Goal: Task Accomplishment & Management: Manage account settings

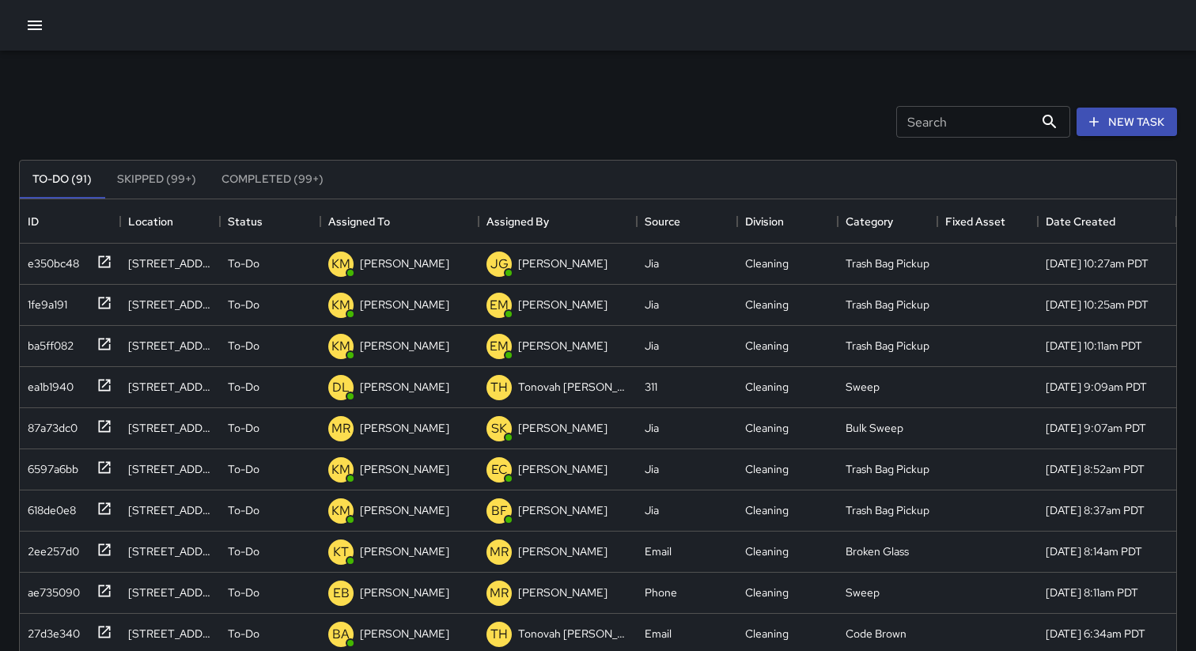
click at [654, 124] on div "Search Search New Task" at bounding box center [598, 122] width 1164 height 82
click at [754, 91] on div "Search Search New Task" at bounding box center [598, 122] width 1164 height 82
click at [928, 131] on input "Search" at bounding box center [965, 122] width 138 height 32
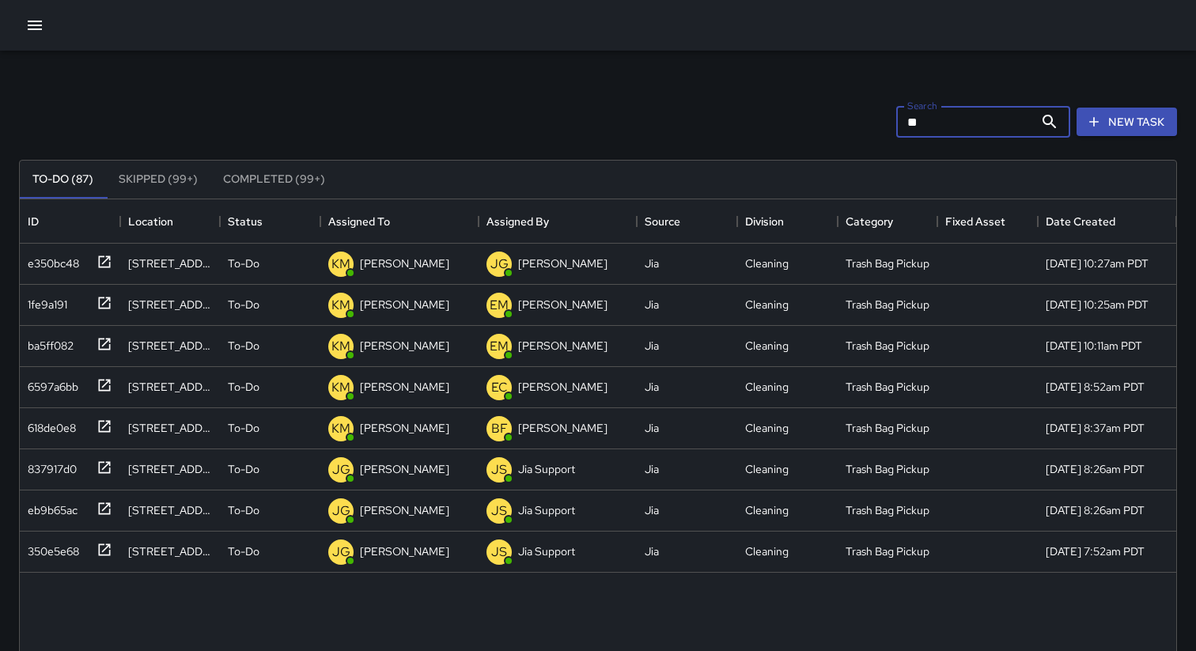
type input "*"
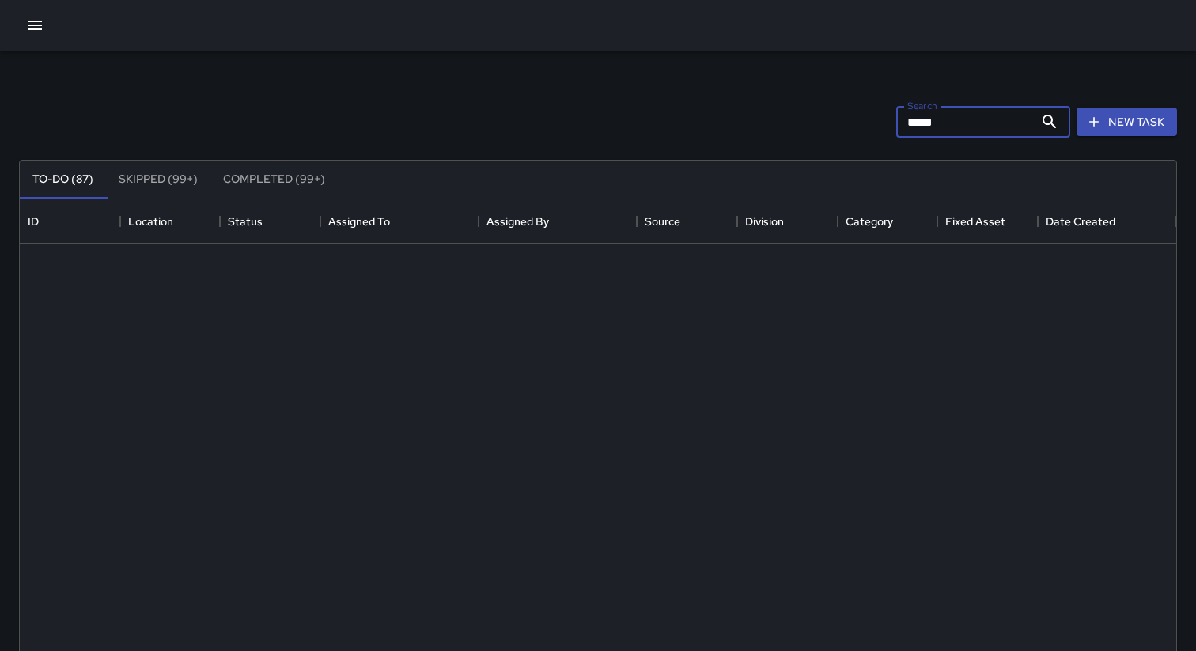
scroll to position [0, 0]
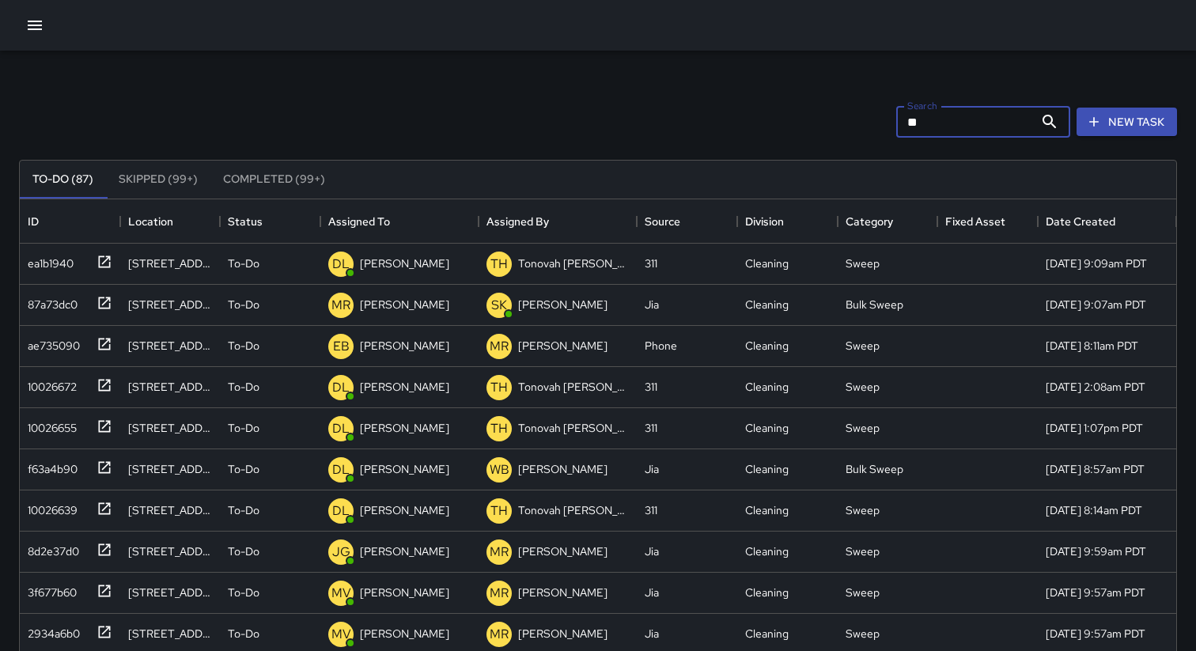
type input "*"
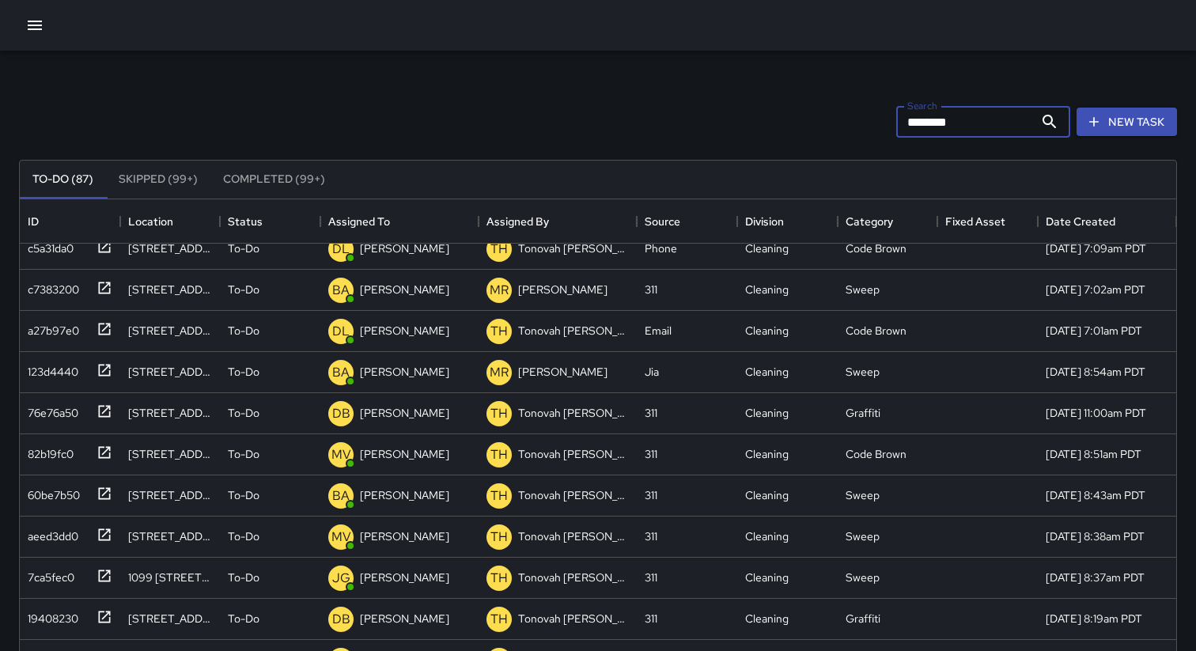
scroll to position [747, 0]
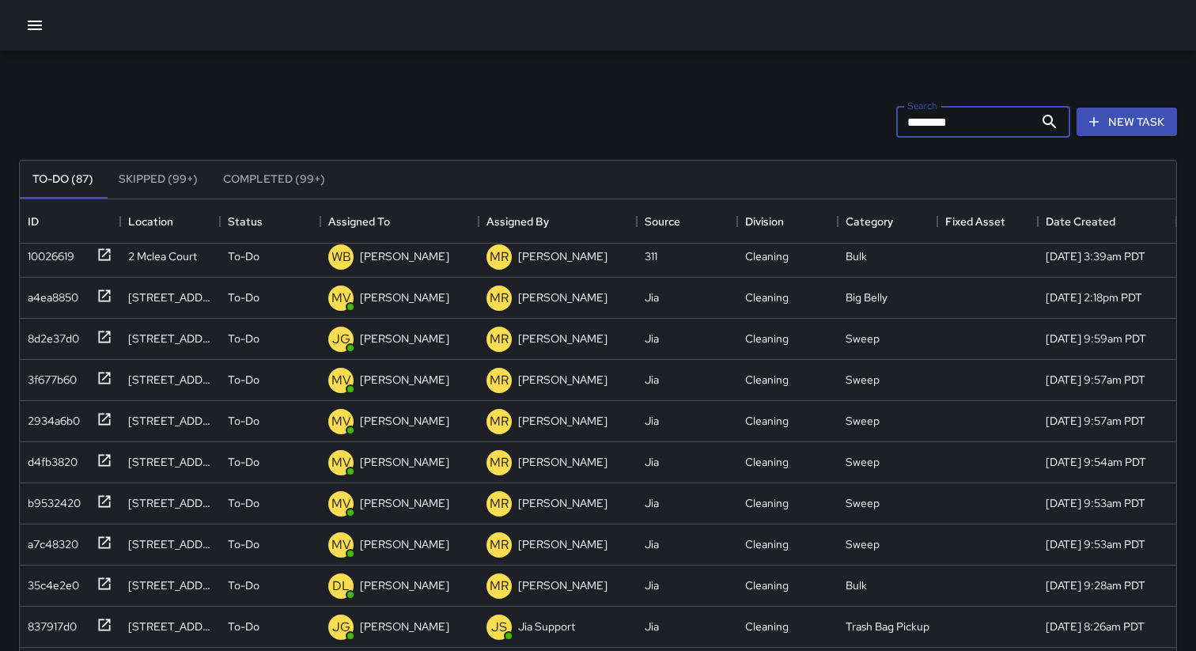
click at [648, 81] on div "Search ******** Search New Task" at bounding box center [598, 122] width 1164 height 82
click at [962, 133] on input "********" at bounding box center [965, 122] width 138 height 32
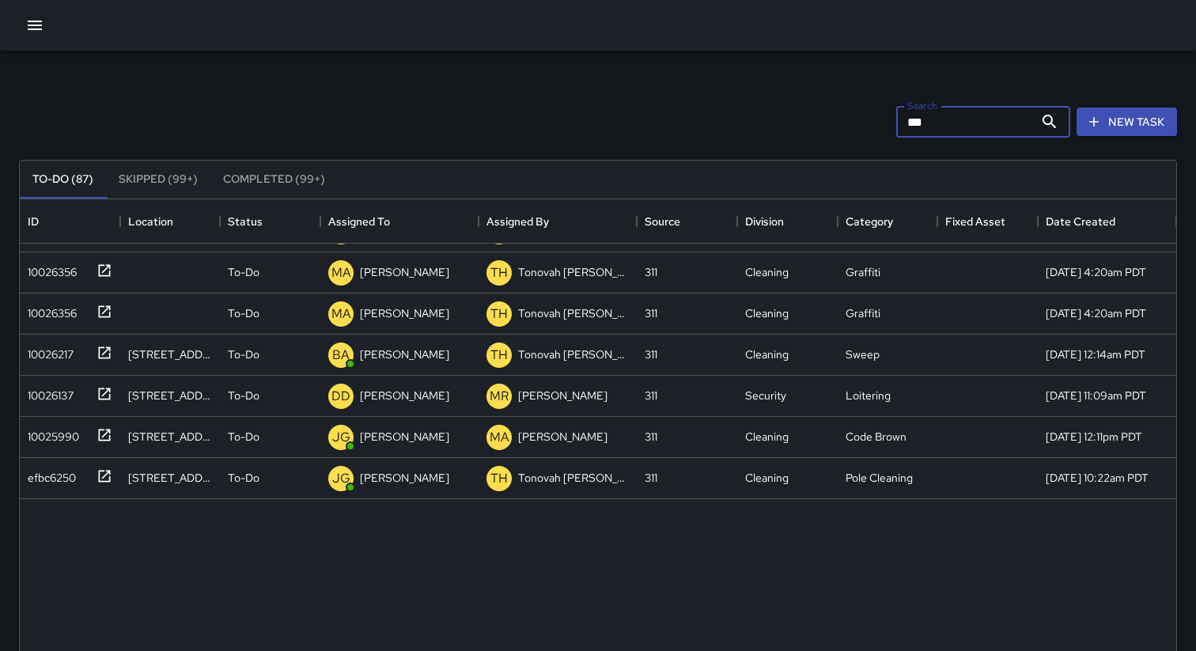
scroll to position [0, 0]
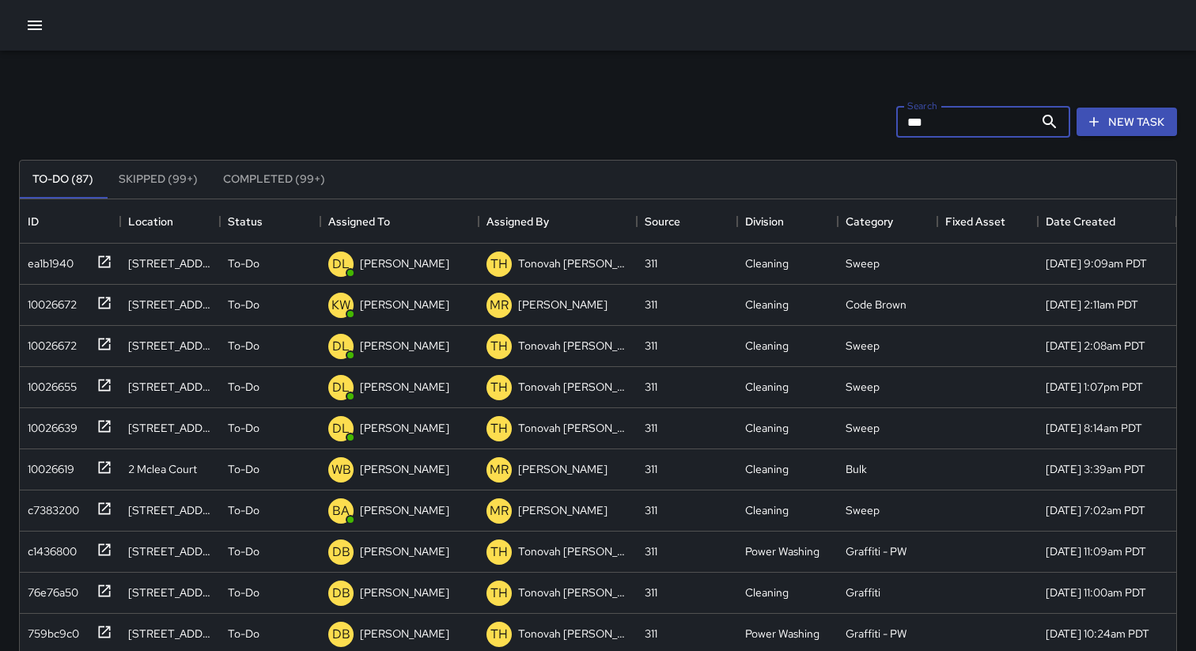
click at [915, 123] on input "***" at bounding box center [965, 122] width 138 height 32
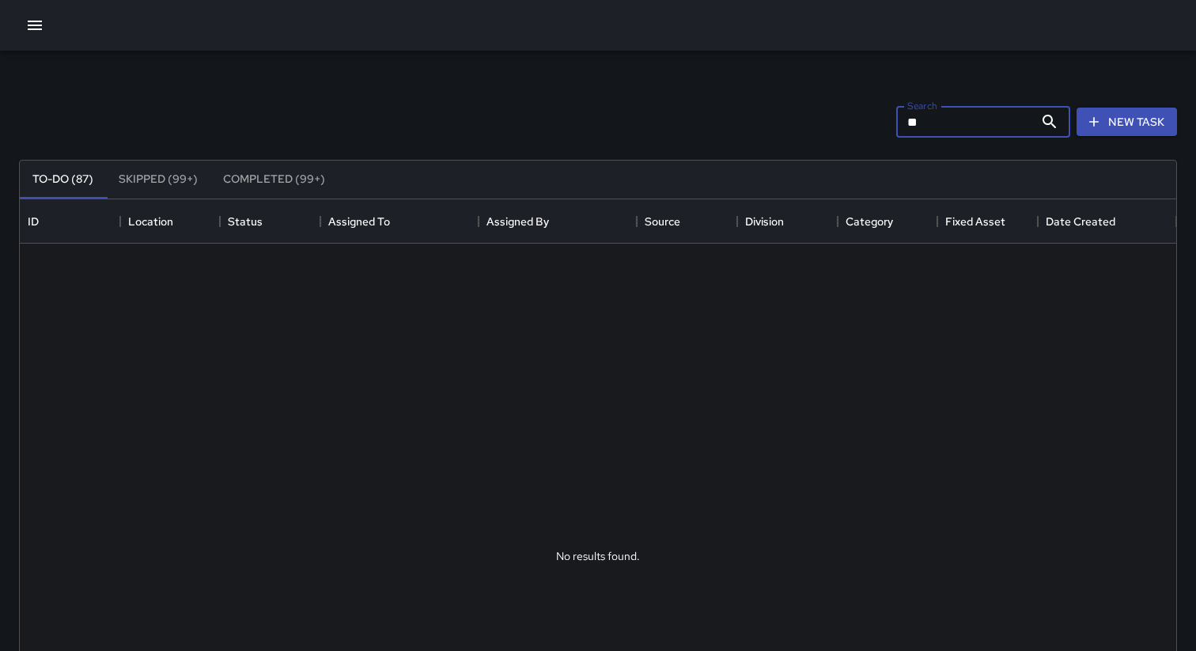
type input "*"
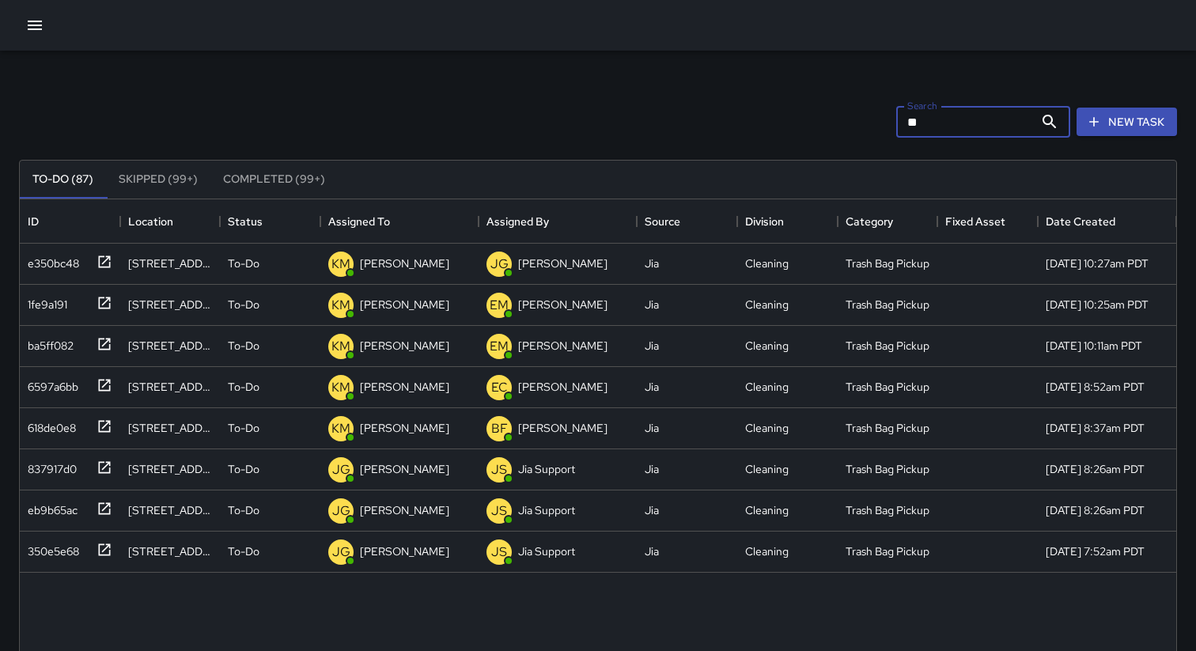
type input "*"
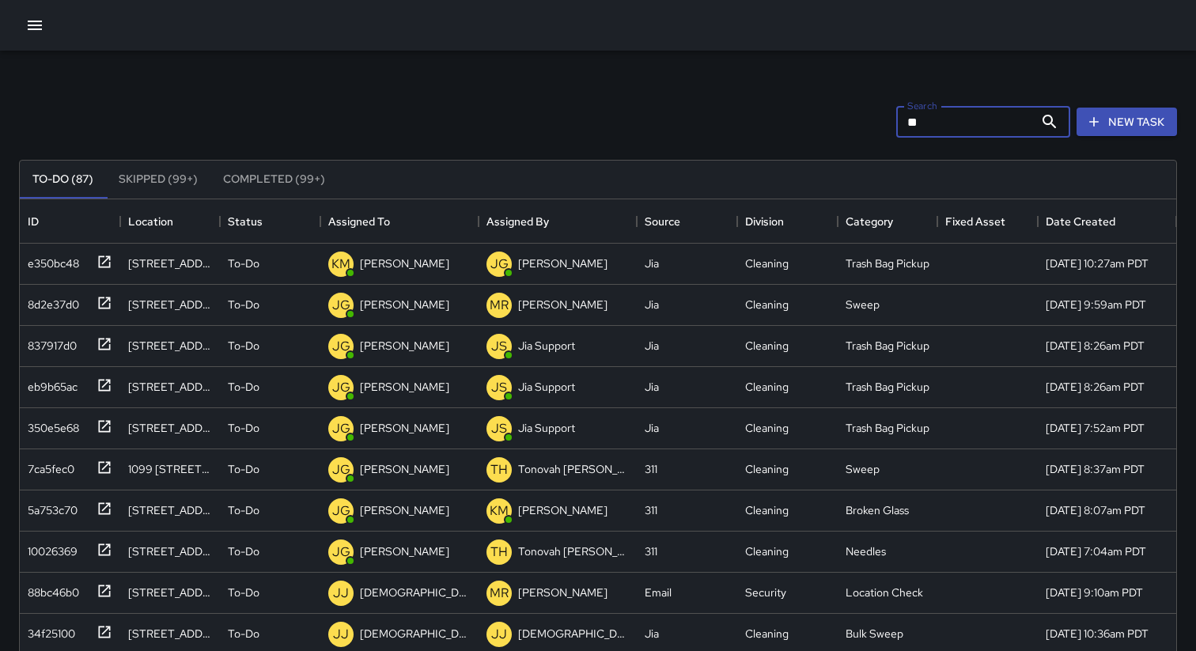
type input "*"
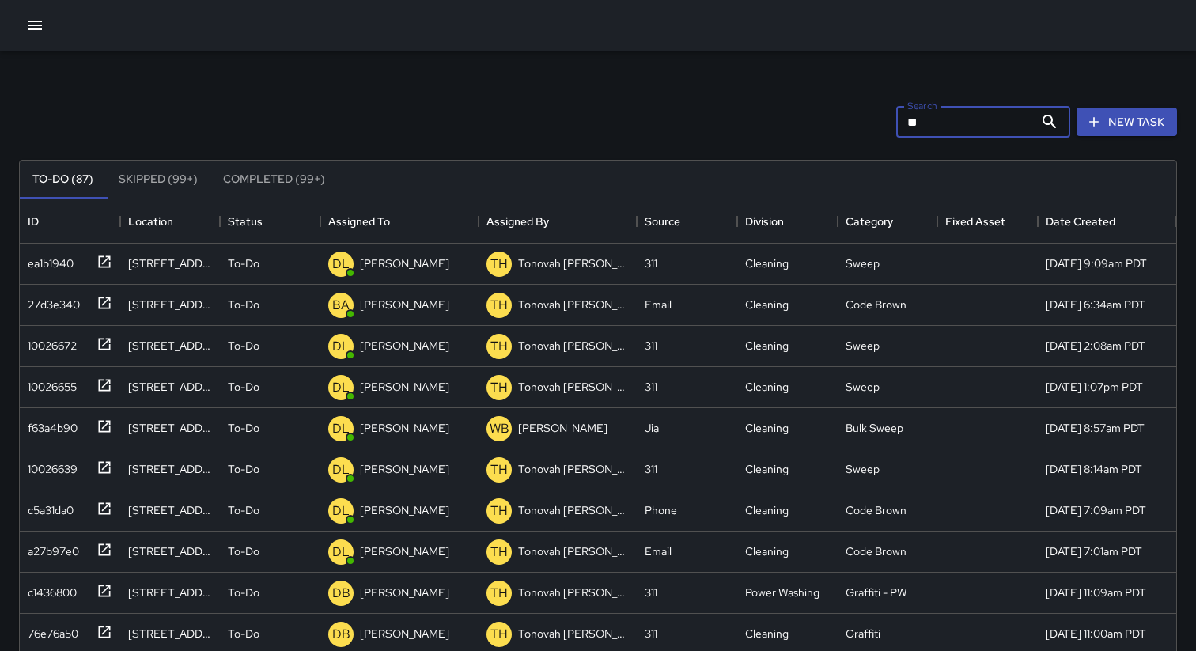
type input "*"
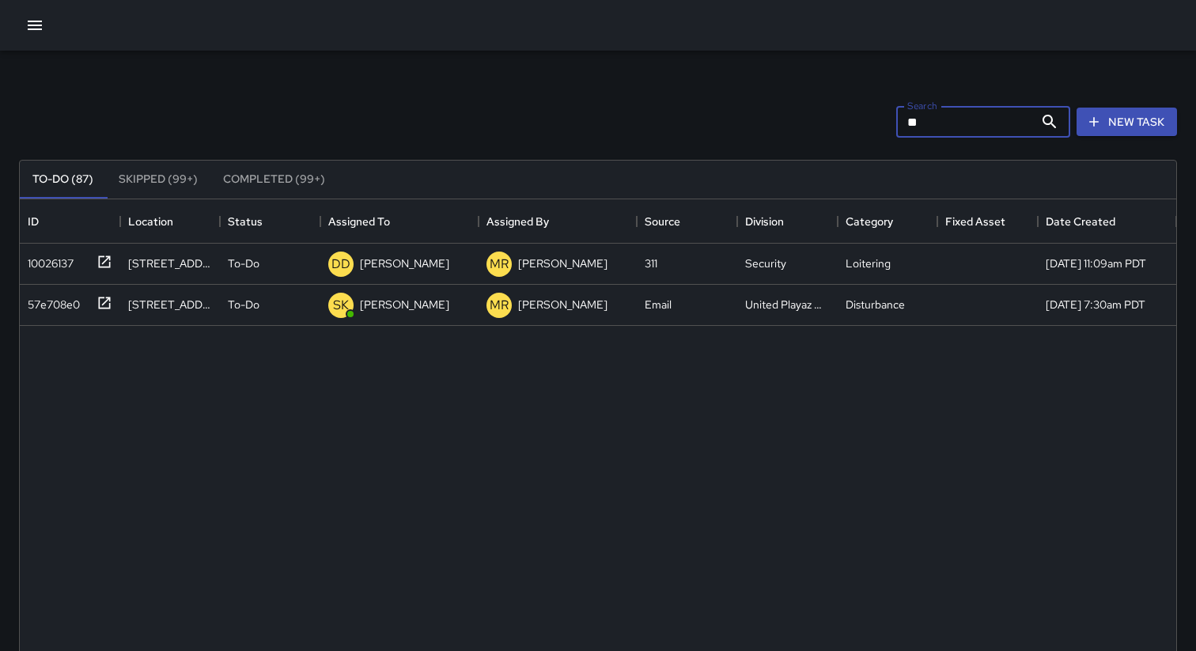
type input "*"
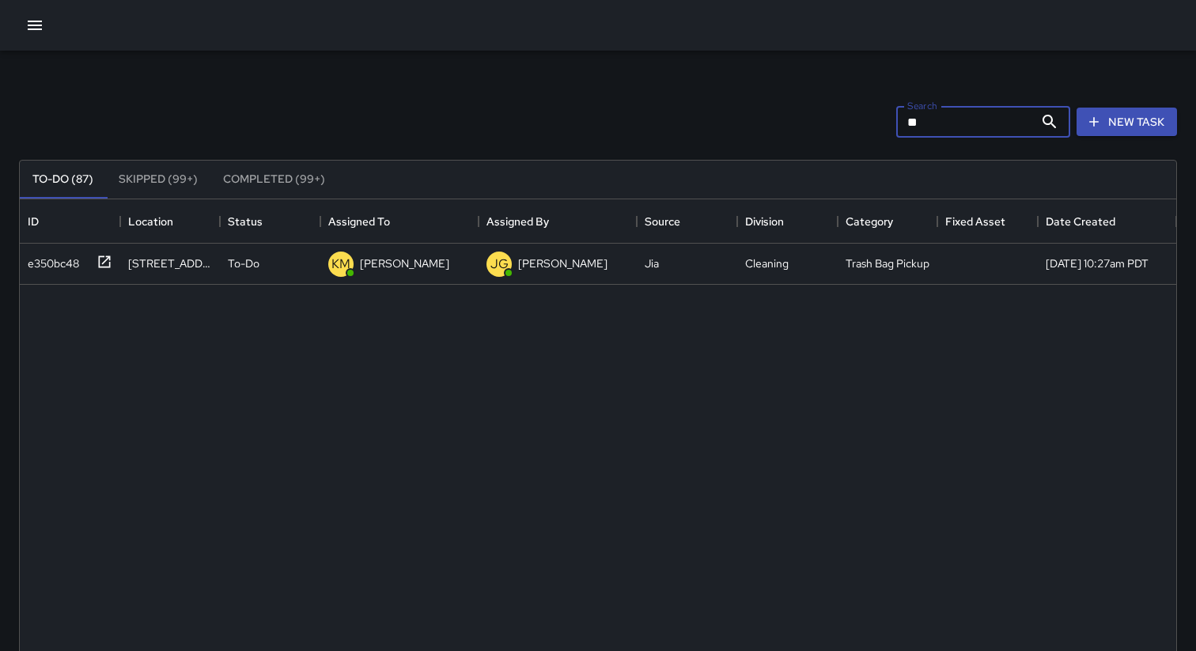
type input "*"
type input "******"
click at [35, 28] on icon "button" at bounding box center [34, 25] width 19 height 19
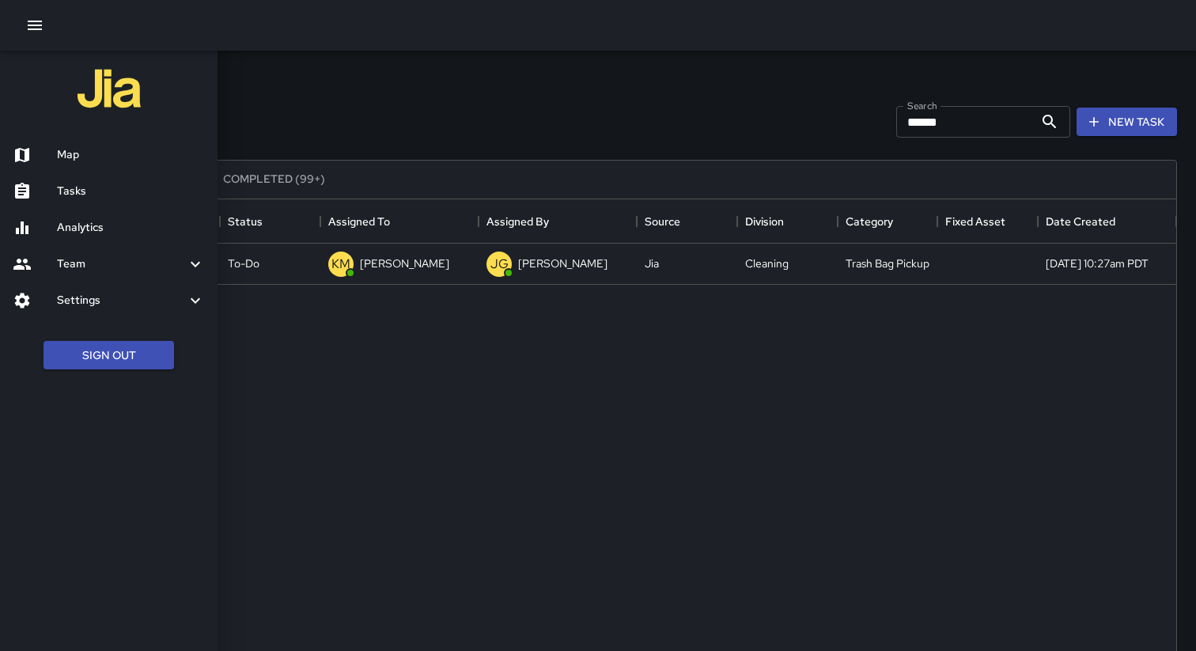
click at [62, 264] on h6 "Team" at bounding box center [121, 263] width 129 height 17
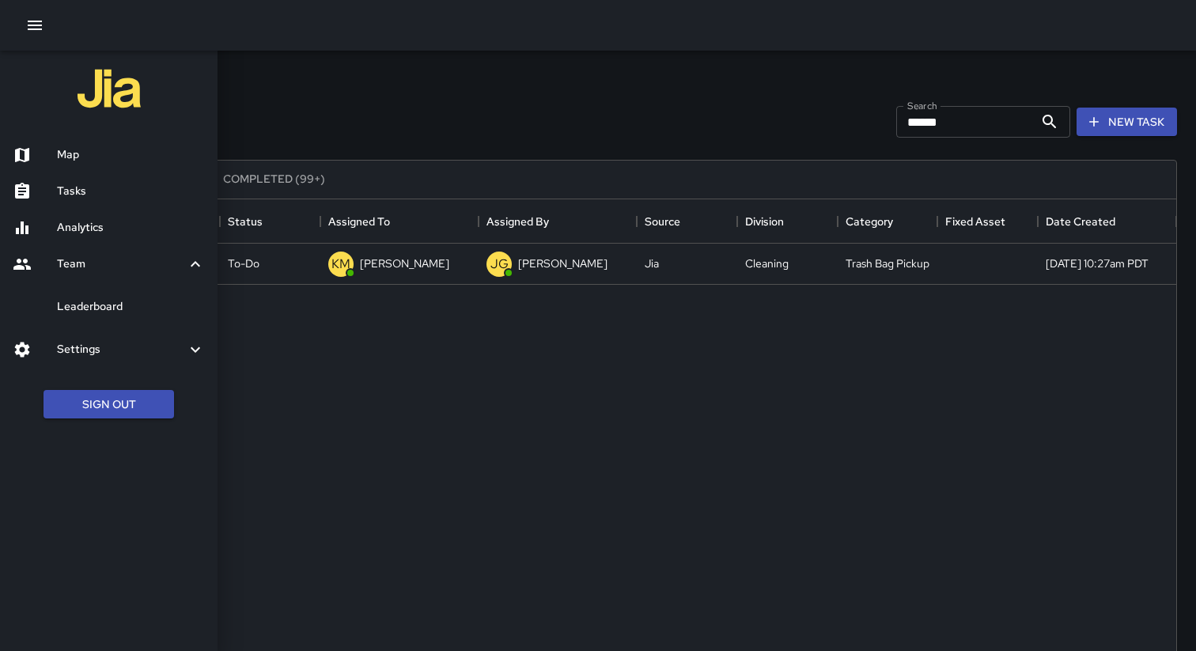
click at [92, 312] on h6 "Leaderboard" at bounding box center [131, 306] width 148 height 17
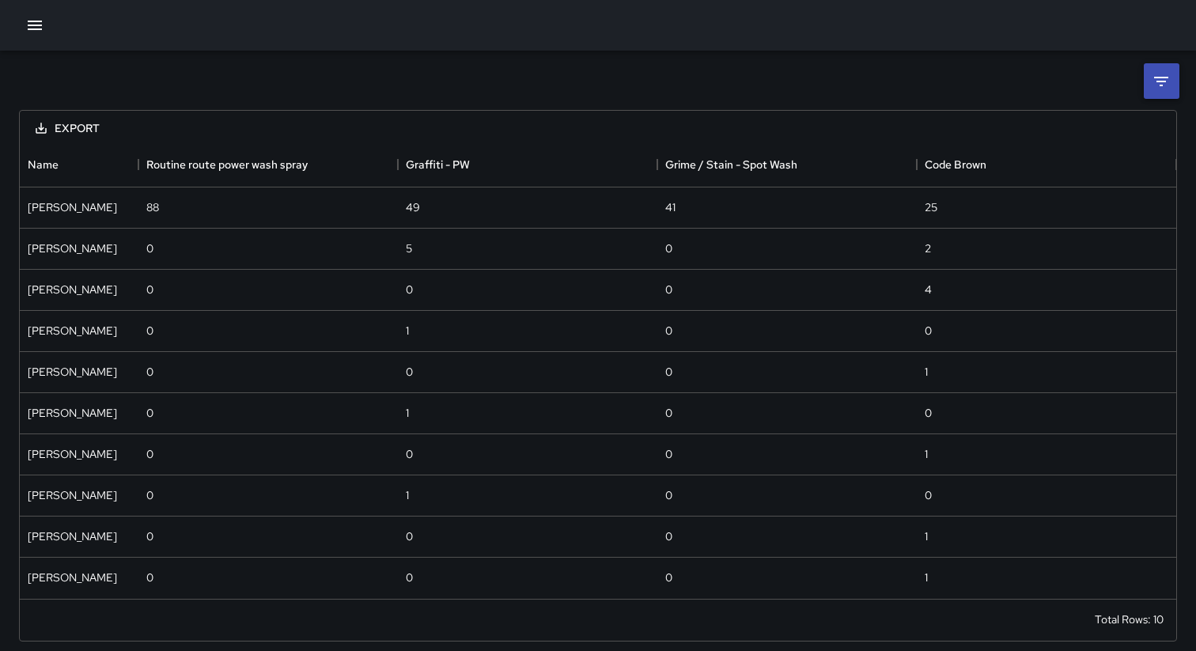
click at [32, 16] on icon "button" at bounding box center [34, 25] width 19 height 19
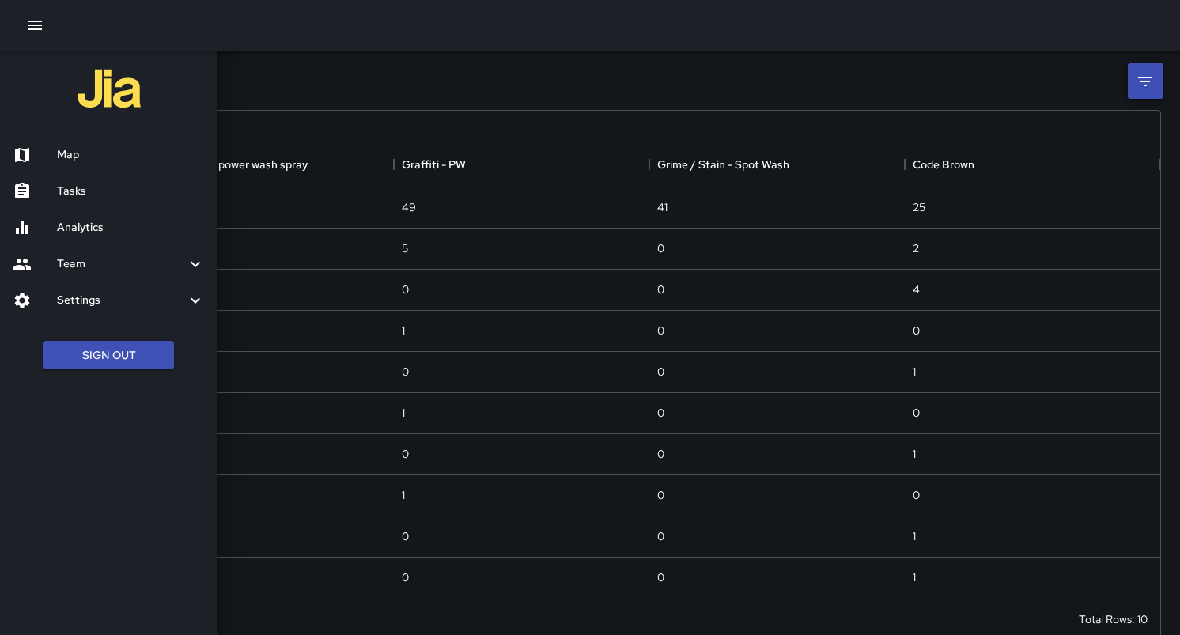
scroll to position [456, 1140]
click at [85, 187] on h6 "Tasks" at bounding box center [131, 191] width 148 height 17
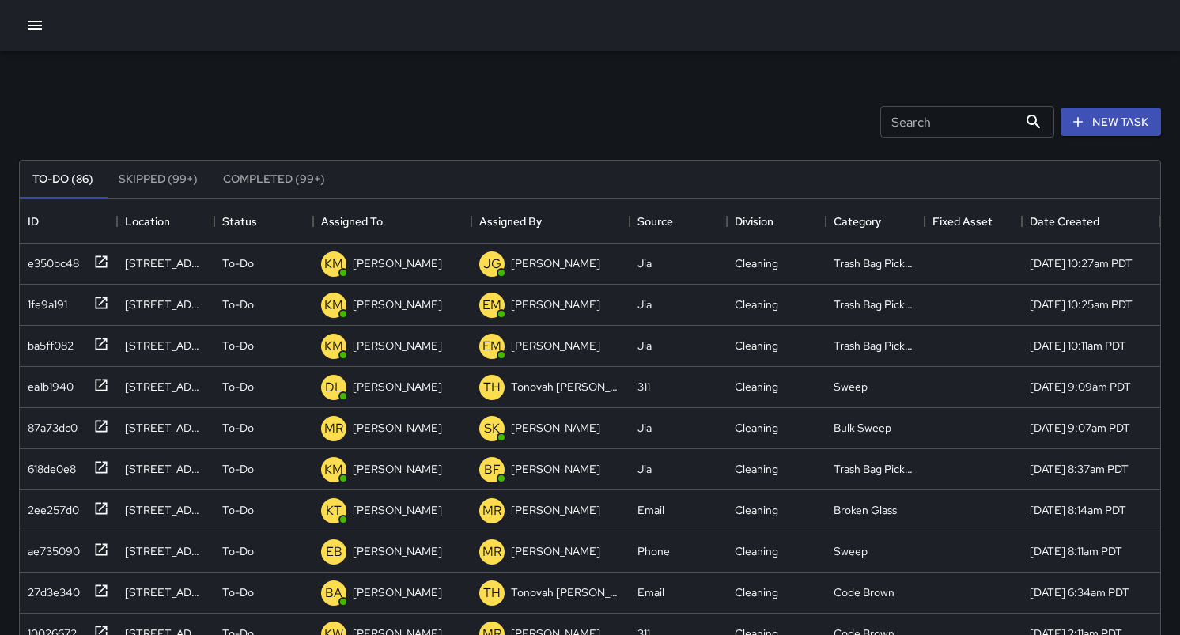
scroll to position [670, 1140]
click at [36, 20] on icon "button" at bounding box center [34, 25] width 19 height 19
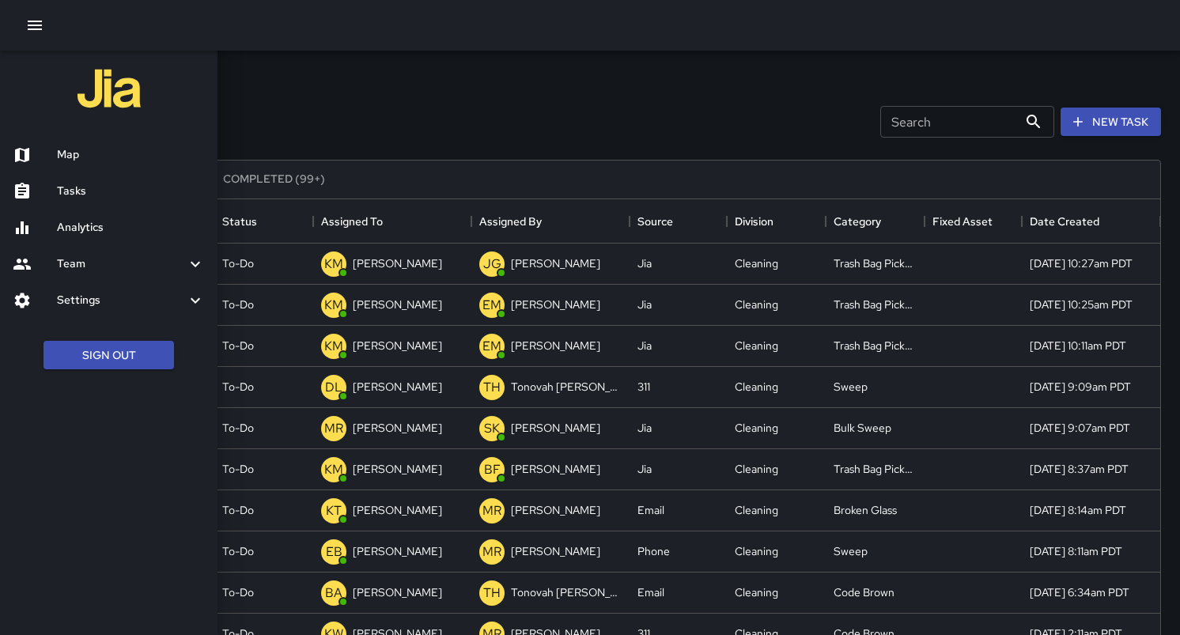
click at [99, 259] on h6 "Team" at bounding box center [121, 263] width 129 height 17
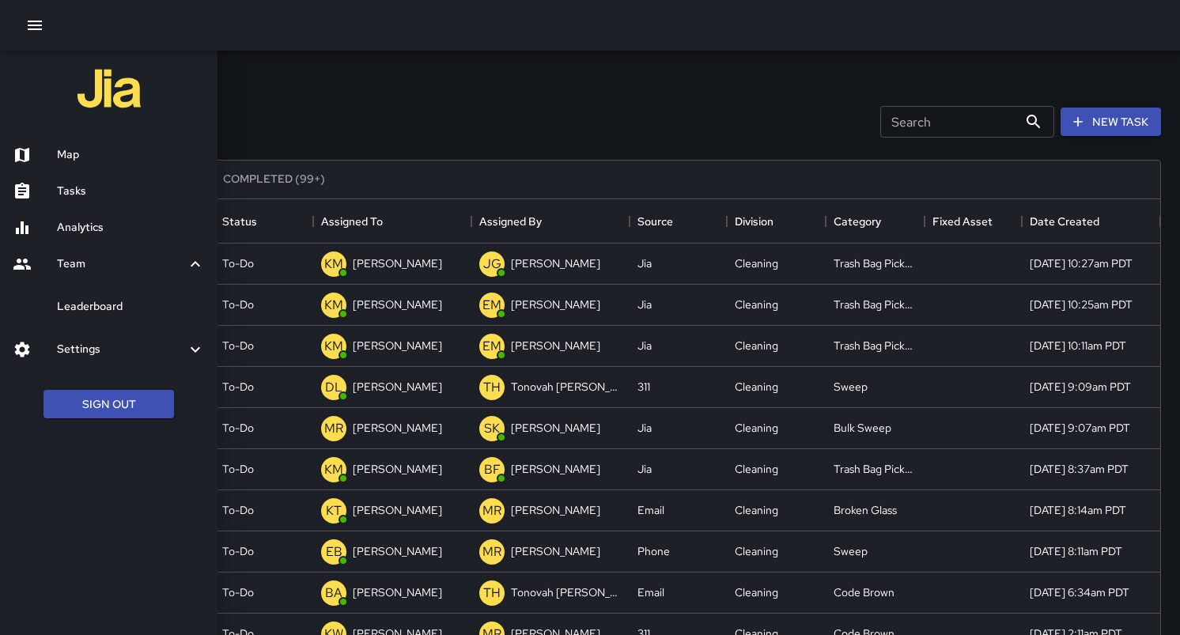
click at [111, 304] on h6 "Leaderboard" at bounding box center [131, 306] width 148 height 17
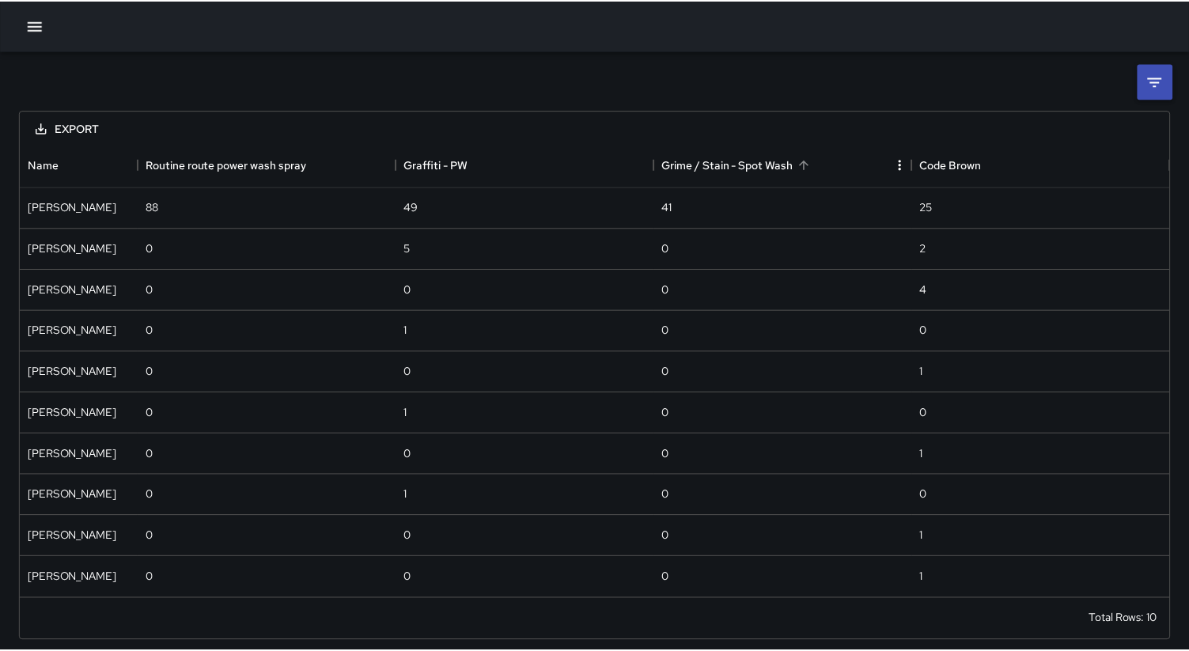
scroll to position [456, 1156]
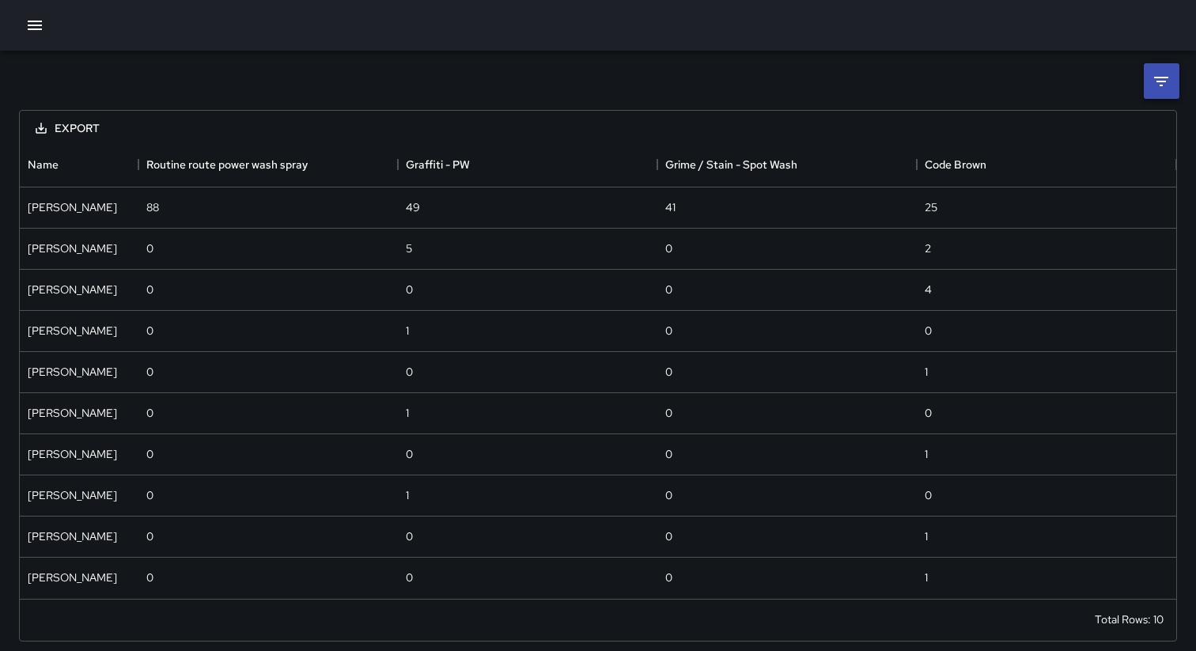
click at [59, 112] on div "Export" at bounding box center [598, 127] width 1156 height 32
click at [72, 124] on button "Export" at bounding box center [67, 128] width 89 height 29
click at [133, 125] on div "Export" at bounding box center [598, 127] width 1156 height 32
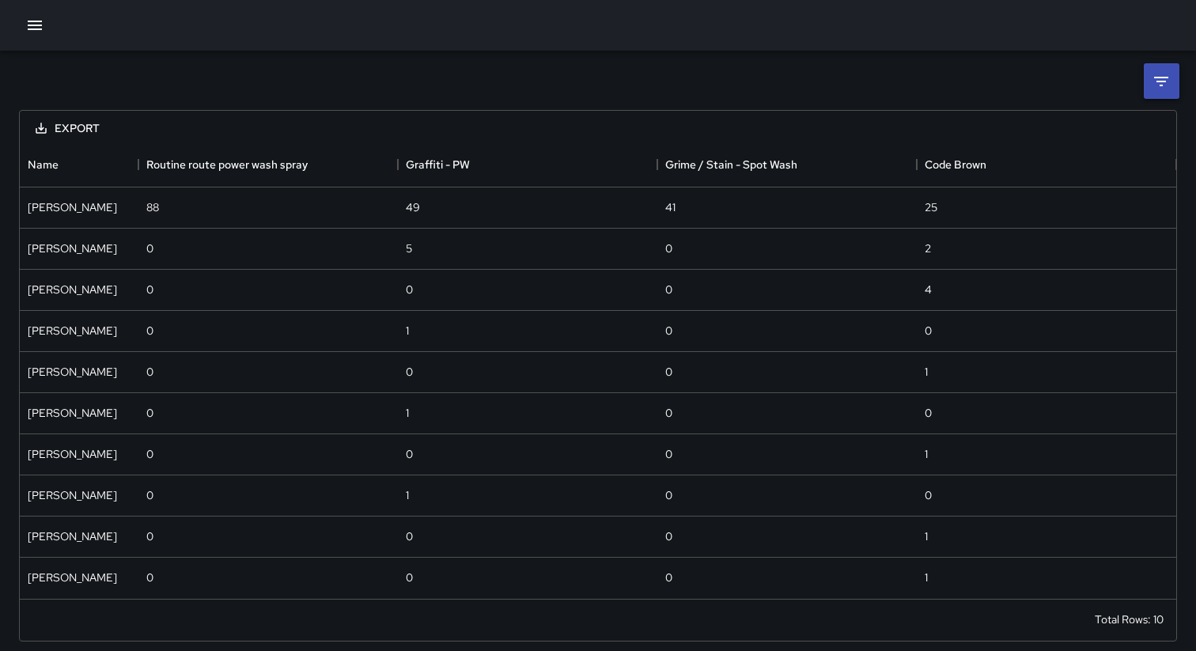
click at [65, 129] on button "Export" at bounding box center [67, 128] width 89 height 29
click at [70, 195] on li "Print" at bounding box center [86, 192] width 126 height 28
click at [91, 133] on button "Export" at bounding box center [67, 128] width 89 height 29
click at [124, 171] on li "Download as CSV" at bounding box center [86, 163] width 126 height 28
click at [208, 119] on div "Export" at bounding box center [598, 127] width 1156 height 32
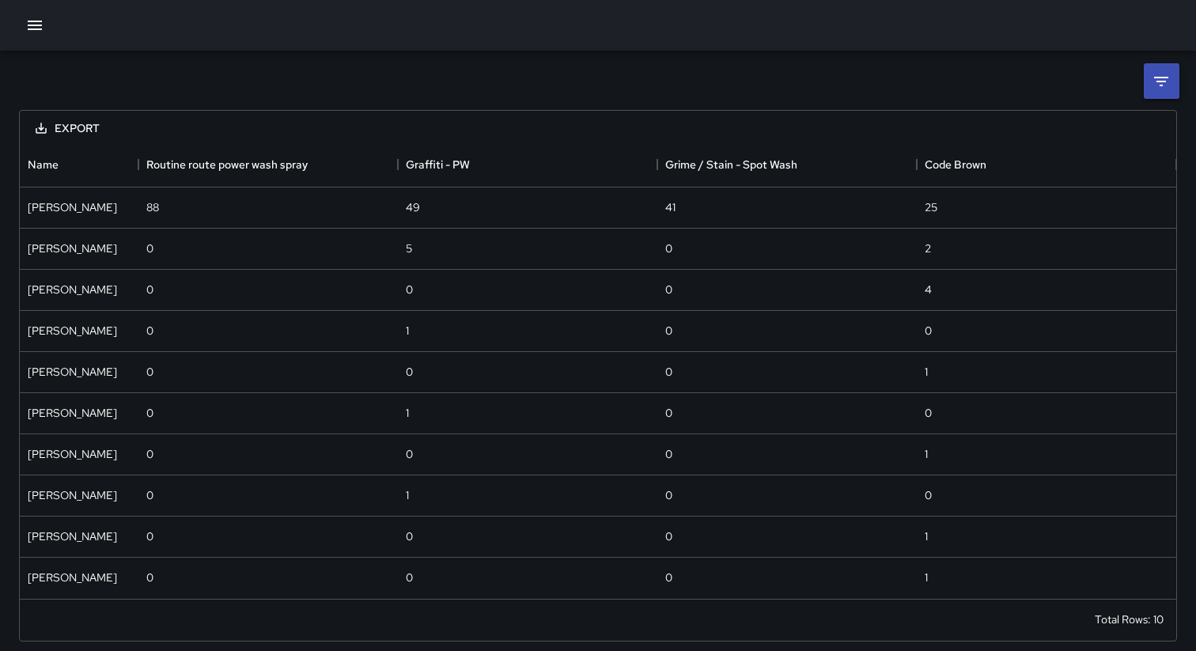
click at [76, 130] on button "Export" at bounding box center [67, 128] width 89 height 29
click at [123, 130] on div "Export" at bounding box center [598, 127] width 1156 height 32
click at [76, 117] on button "Export" at bounding box center [67, 128] width 89 height 29
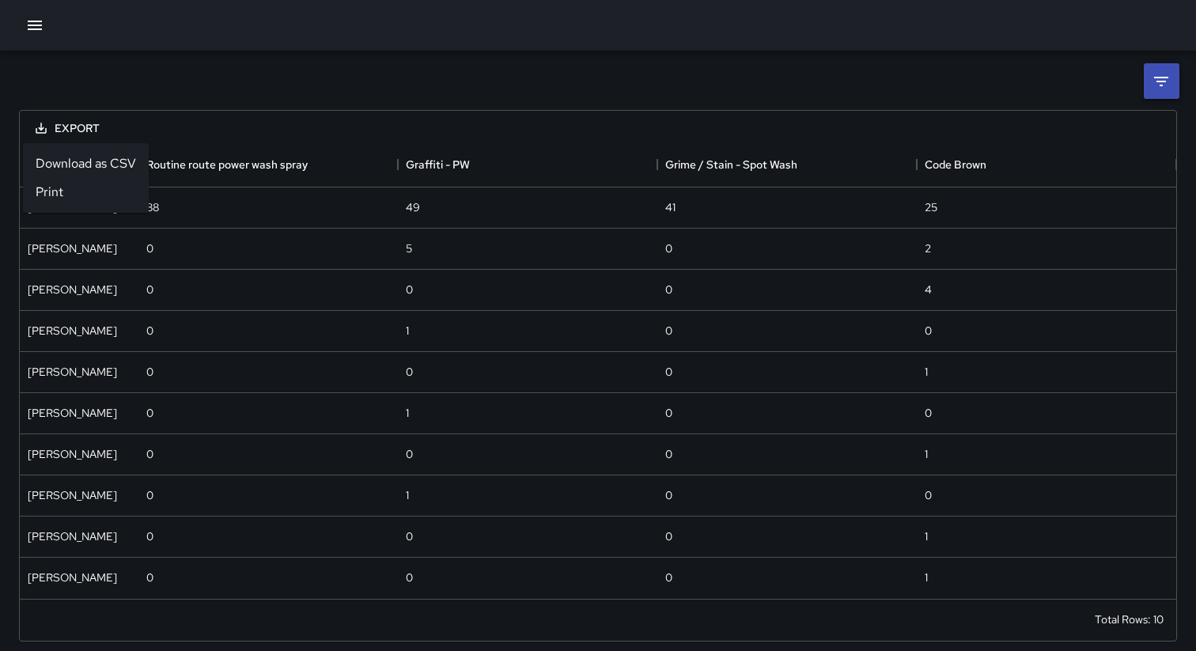
click at [76, 117] on button "Export" at bounding box center [67, 128] width 89 height 29
click at [170, 118] on div "Export" at bounding box center [598, 127] width 1156 height 32
click at [99, 119] on button "Export" at bounding box center [67, 128] width 89 height 29
click at [119, 127] on div "Export" at bounding box center [598, 127] width 1156 height 32
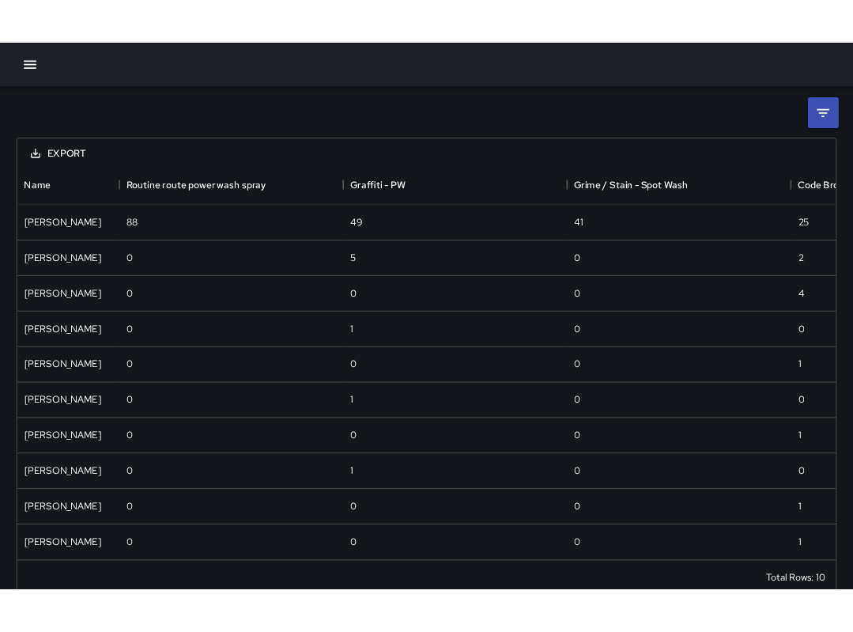
scroll to position [456, 814]
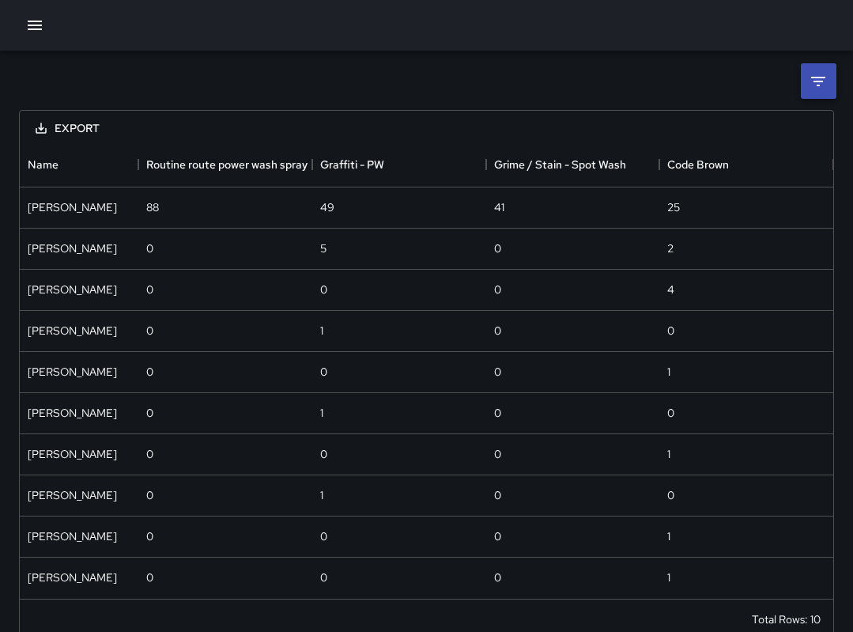
click at [428, 100] on div "Export Name Routine route power wash spray Graffiti - PW Grime / Stain - Spot W…" at bounding box center [426, 356] width 853 height 610
click at [397, 74] on div "Export Name Routine route power wash spray Graffiti - PW Grime / Stain - Spot W…" at bounding box center [426, 356] width 853 height 610
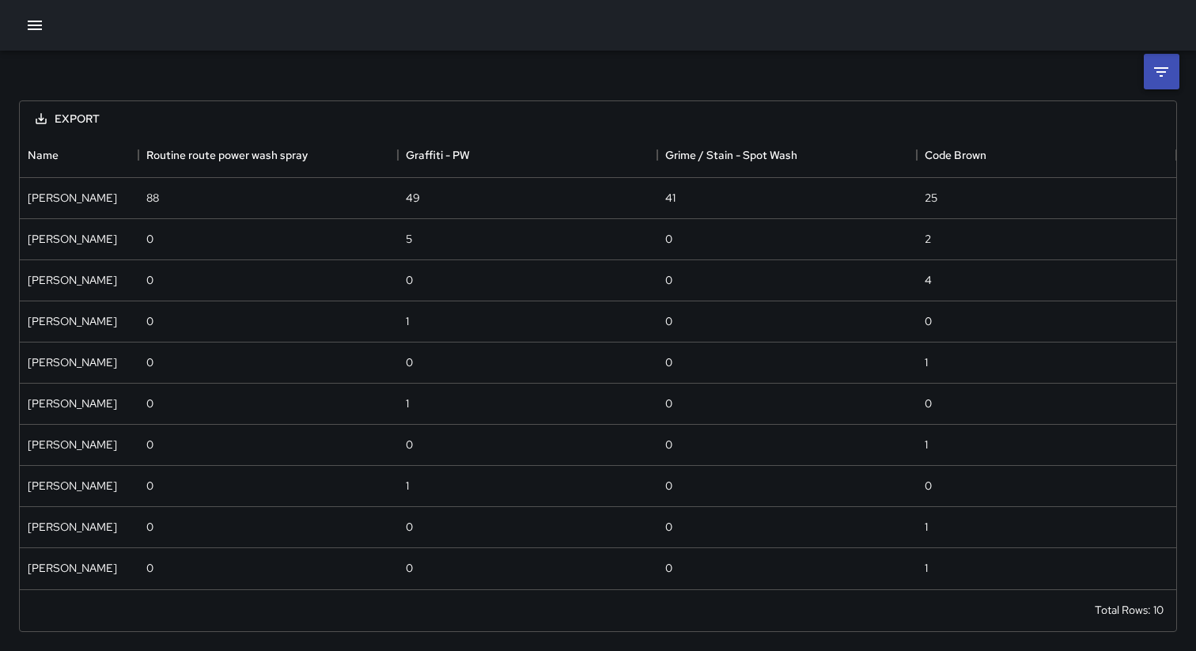
scroll to position [456, 1175]
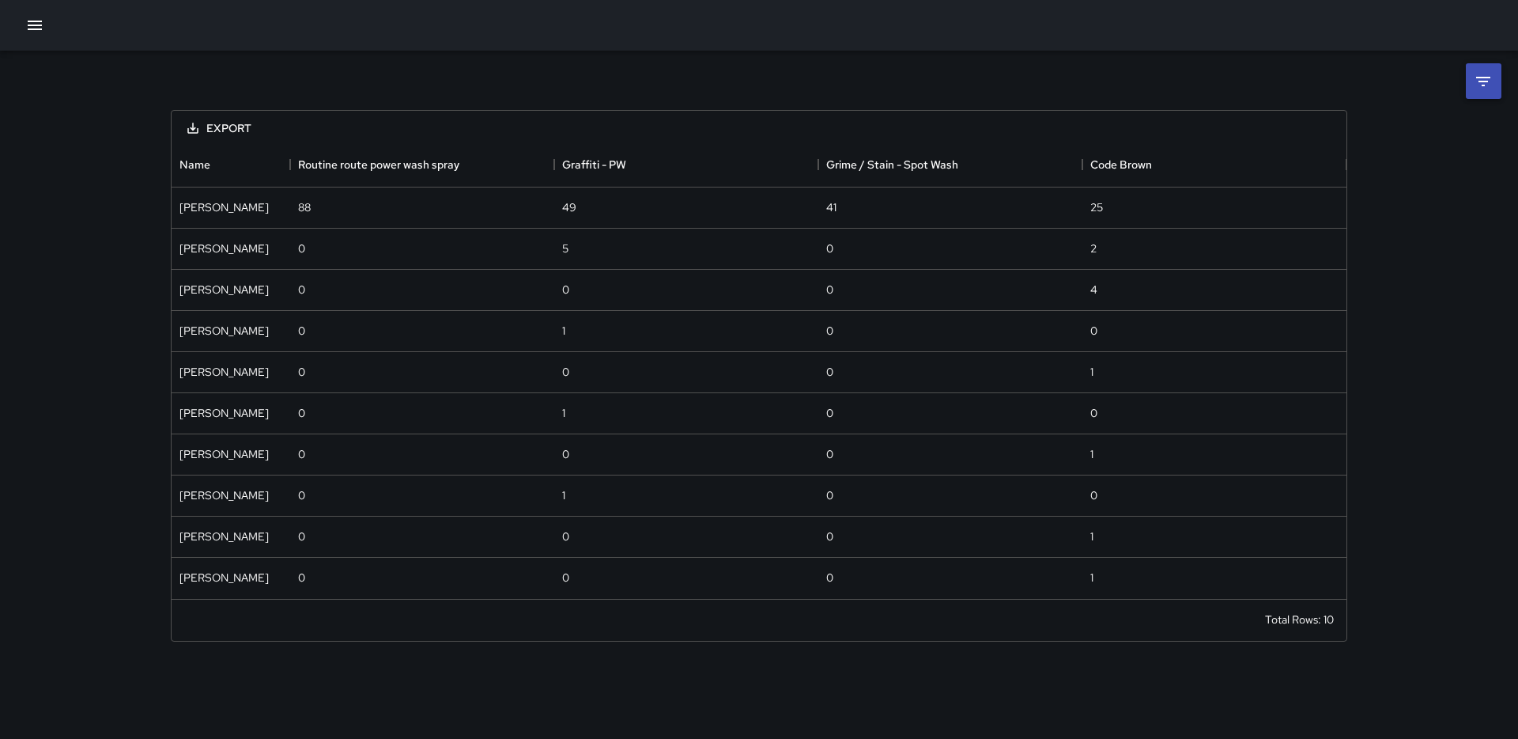
click at [1195, 134] on div "Export Name Routine route power wash spray Graffiti - PW Grime / Stain - Spot W…" at bounding box center [759, 356] width 1518 height 610
click at [1195, 81] on icon at bounding box center [1484, 81] width 14 height 9
click at [641, 79] on div "Export Name Routine route power wash spray Graffiti - PW Grime / Stain - Spot W…" at bounding box center [759, 356] width 1215 height 610
click at [64, 177] on div "Export Name Routine route power wash spray Graffiti - PW Grime / Stain - Spot W…" at bounding box center [759, 356] width 1518 height 610
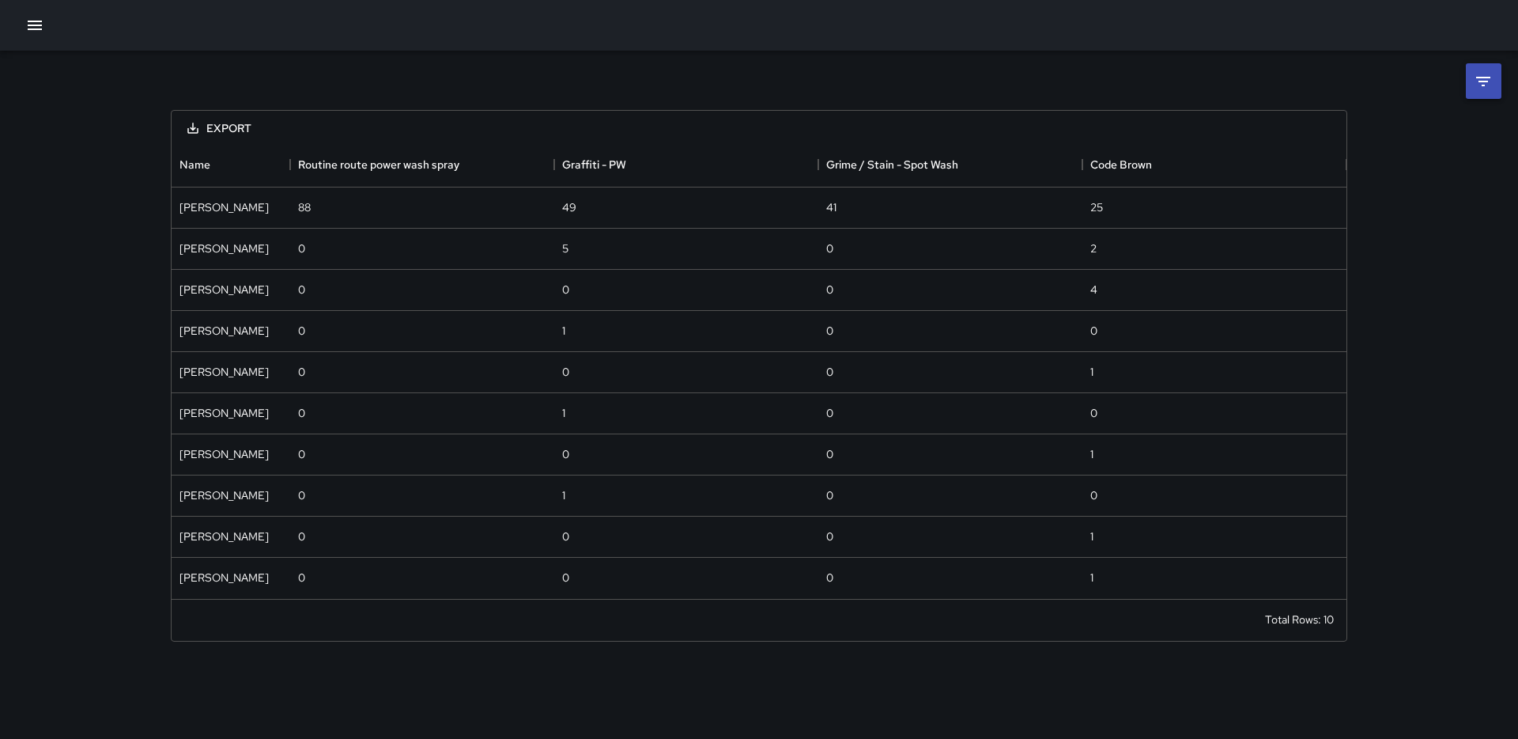
click at [60, 264] on div "Export Name Routine route power wash spray Graffiti - PW Grime / Stain - Spot W…" at bounding box center [759, 356] width 1518 height 610
click at [62, 84] on div "Export Name Routine route power wash spray Graffiti - PW Grime / Stain - Spot W…" at bounding box center [759, 356] width 1518 height 610
click at [40, 27] on icon "button" at bounding box center [34, 25] width 19 height 19
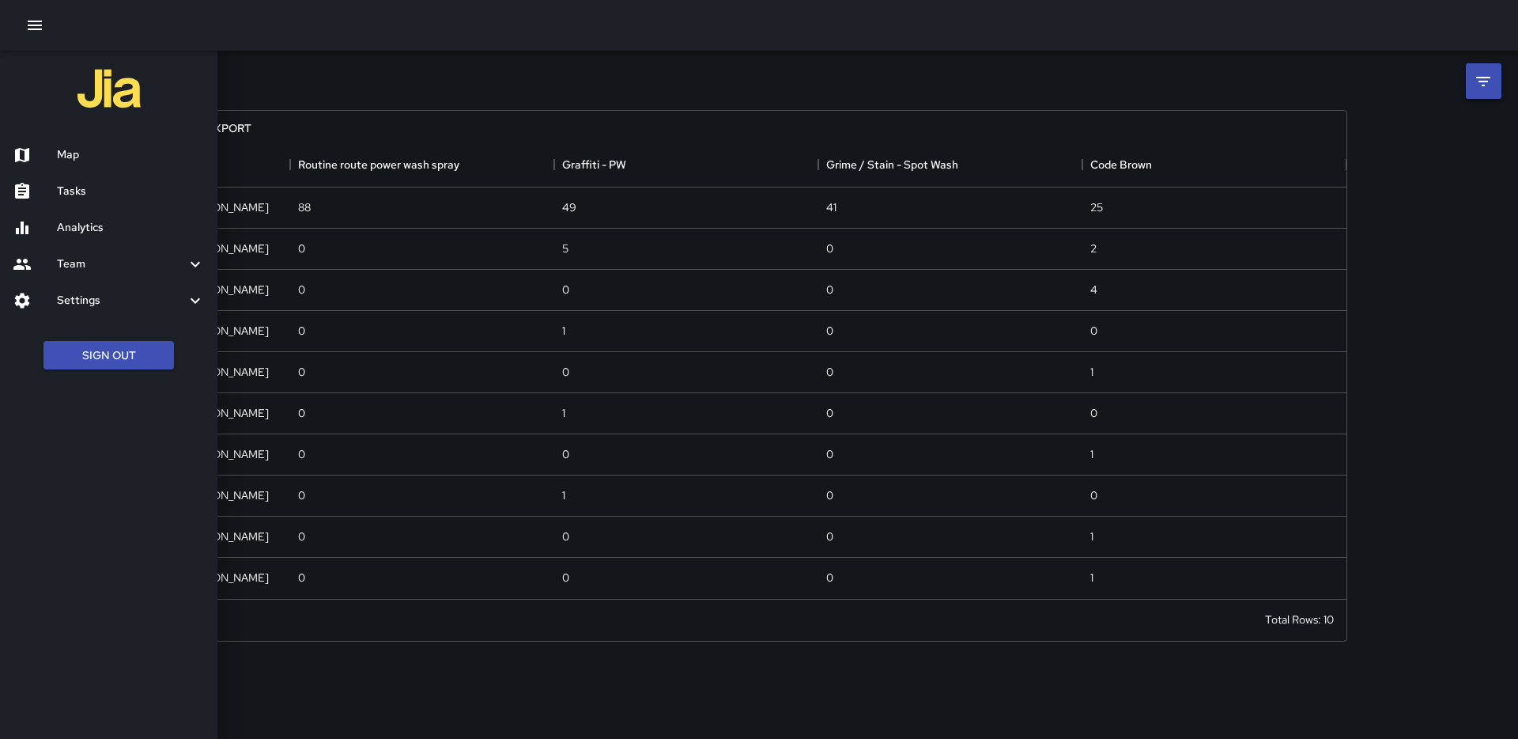
click at [141, 306] on h6 "Settings" at bounding box center [121, 300] width 129 height 17
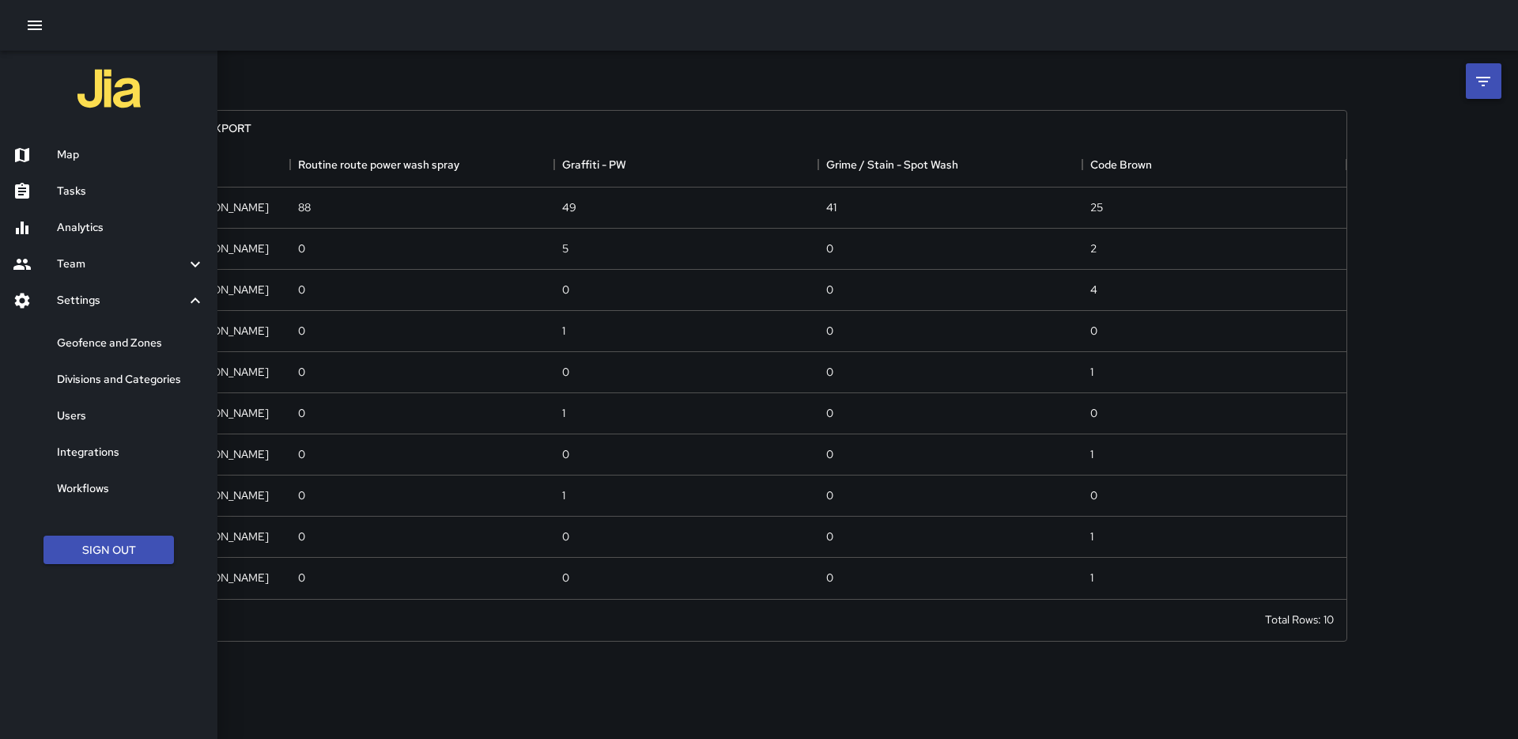
click at [134, 339] on h6 "Geofence and Zones" at bounding box center [131, 343] width 148 height 17
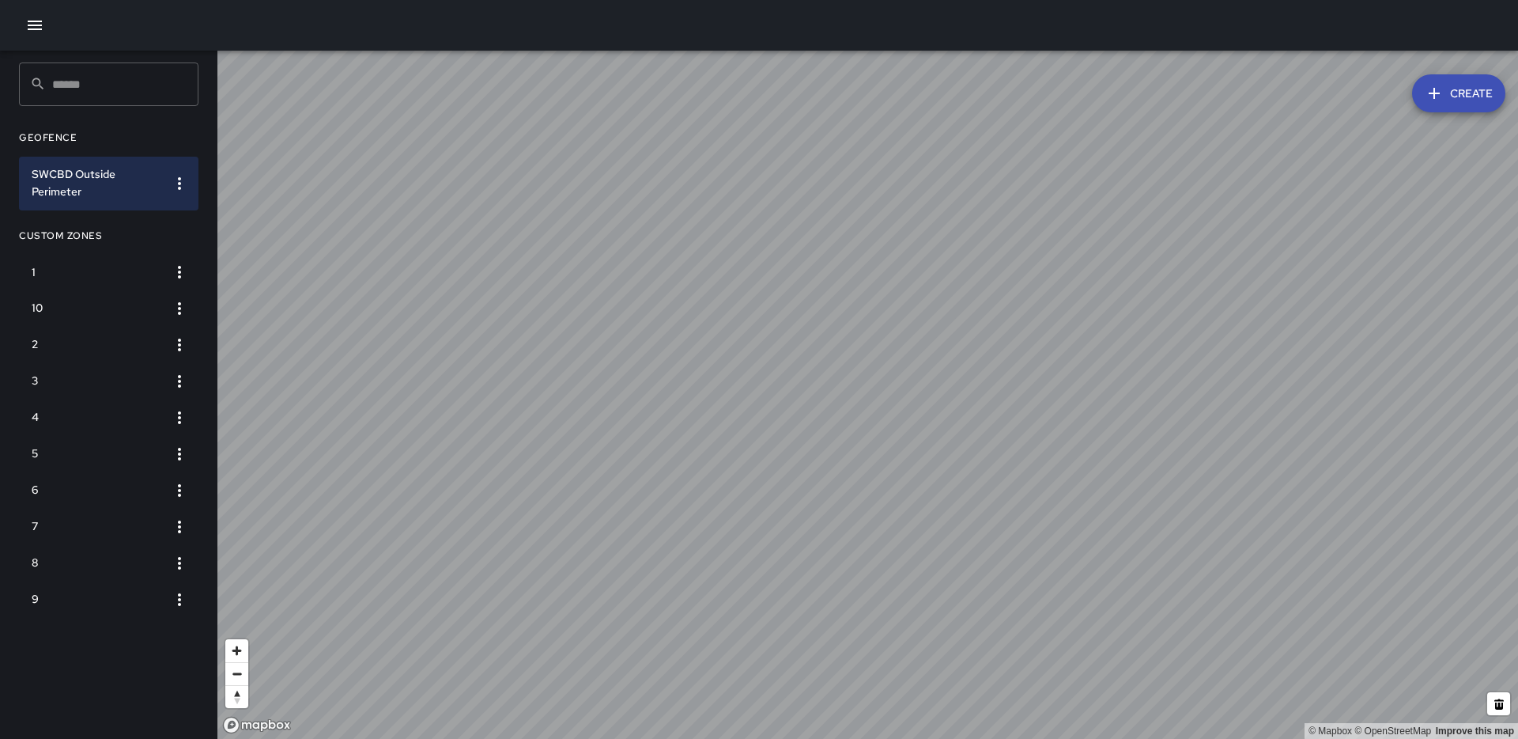
click at [25, 24] on icon "button" at bounding box center [34, 25] width 19 height 19
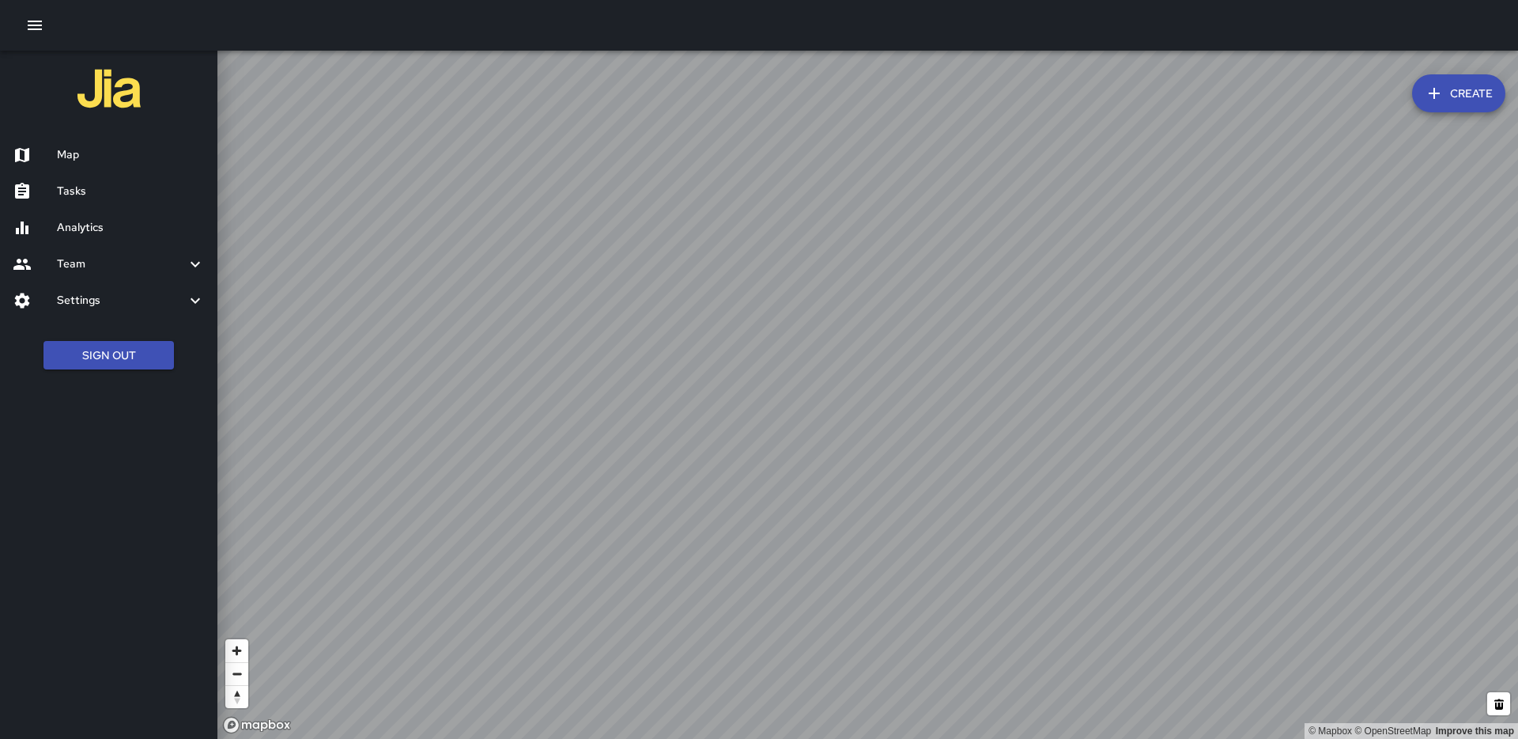
click at [71, 306] on h6 "Settings" at bounding box center [121, 300] width 129 height 17
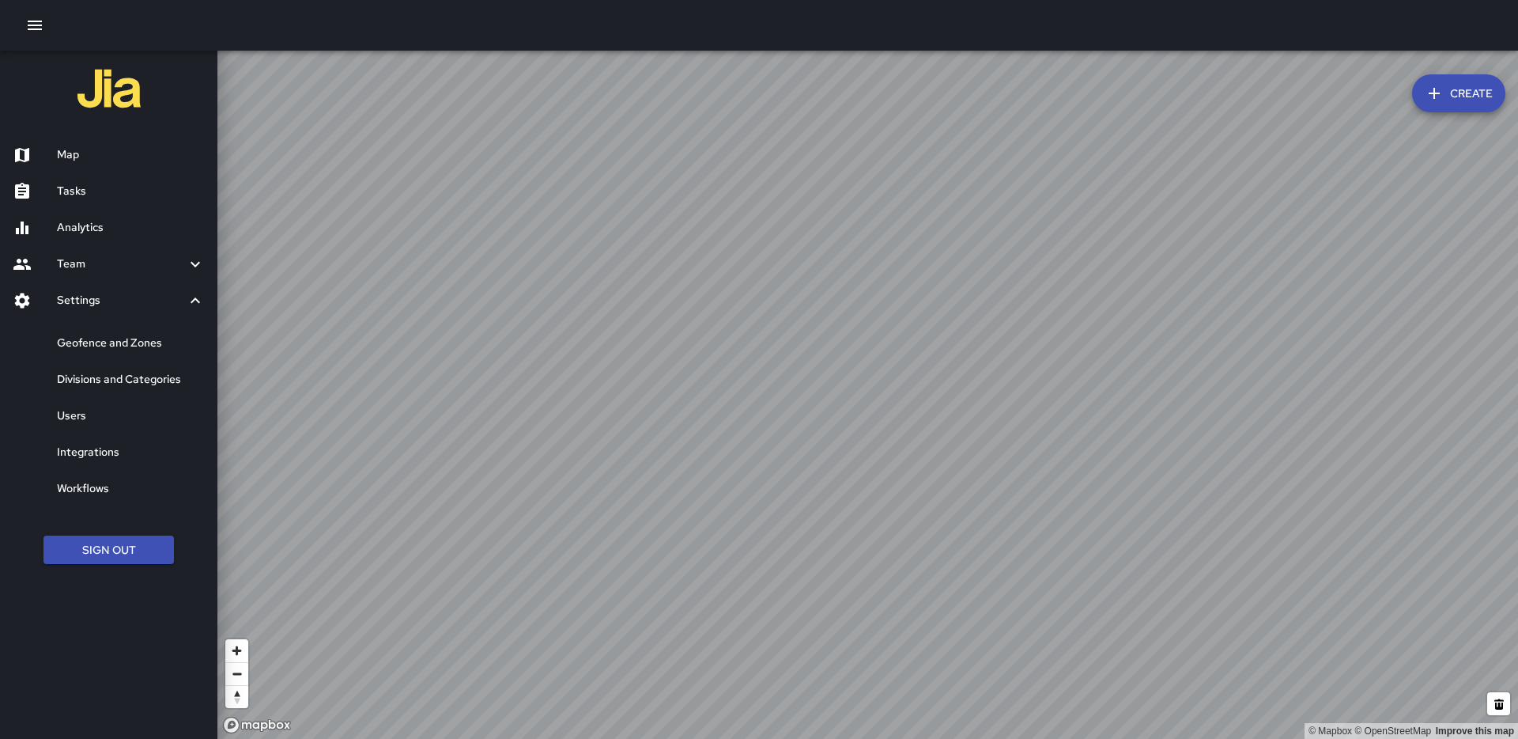
click at [91, 385] on h6 "Divisions and Categories" at bounding box center [131, 379] width 148 height 17
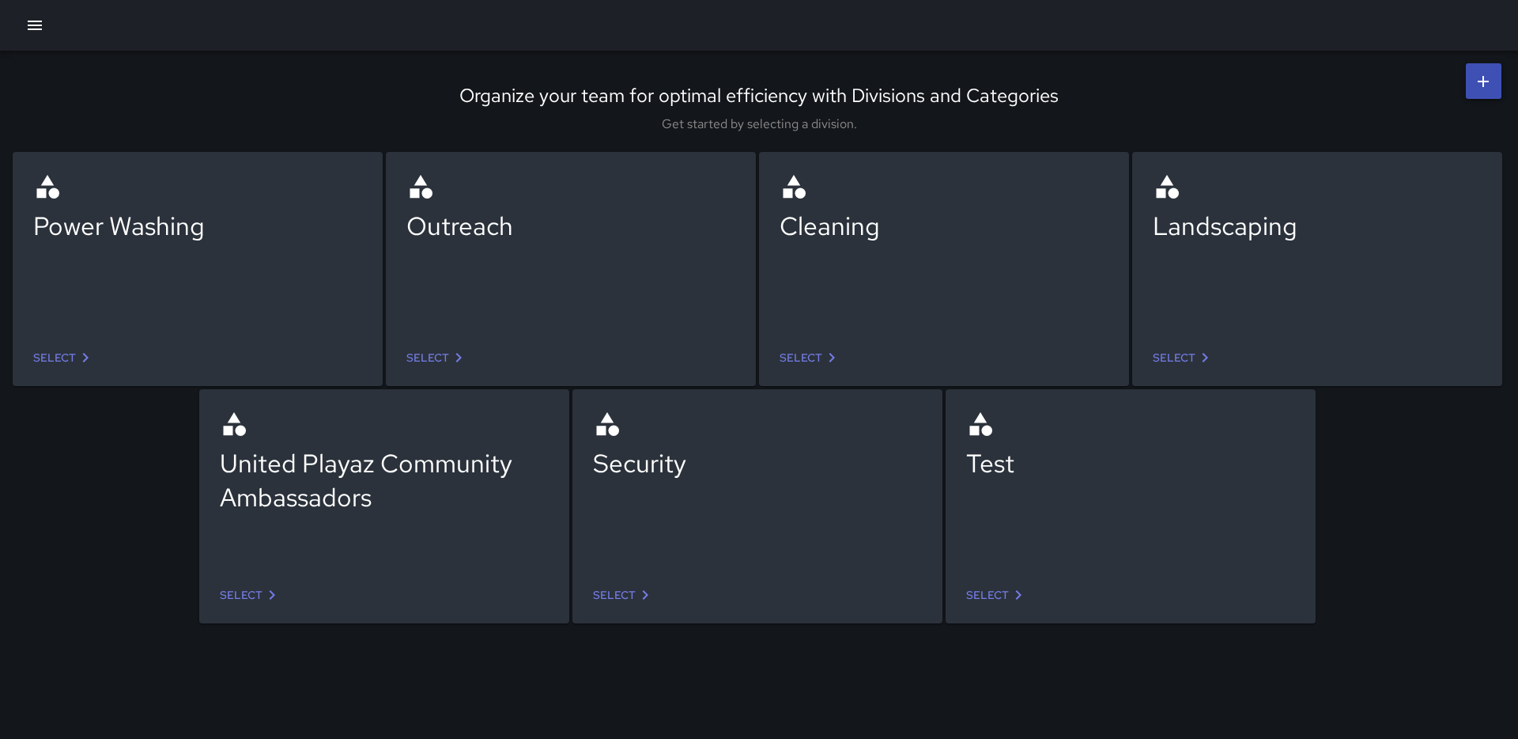
click at [105, 521] on div "Power Washing Select Outreach Select Cleaning Select Landscaping Select United …" at bounding box center [740, 370] width 1493 height 475
click at [154, 472] on div "Power Washing Select Outreach Select Cleaning Select Landscaping Select United …" at bounding box center [740, 370] width 1493 height 475
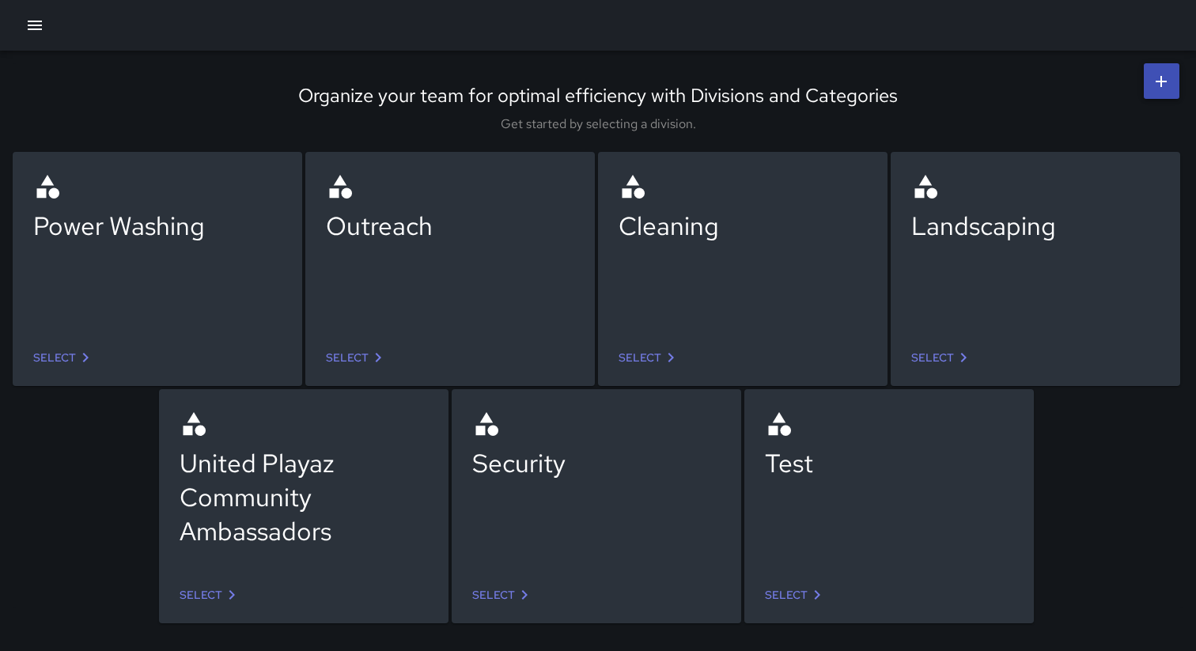
click at [356, 362] on link "Select" at bounding box center [357, 357] width 74 height 29
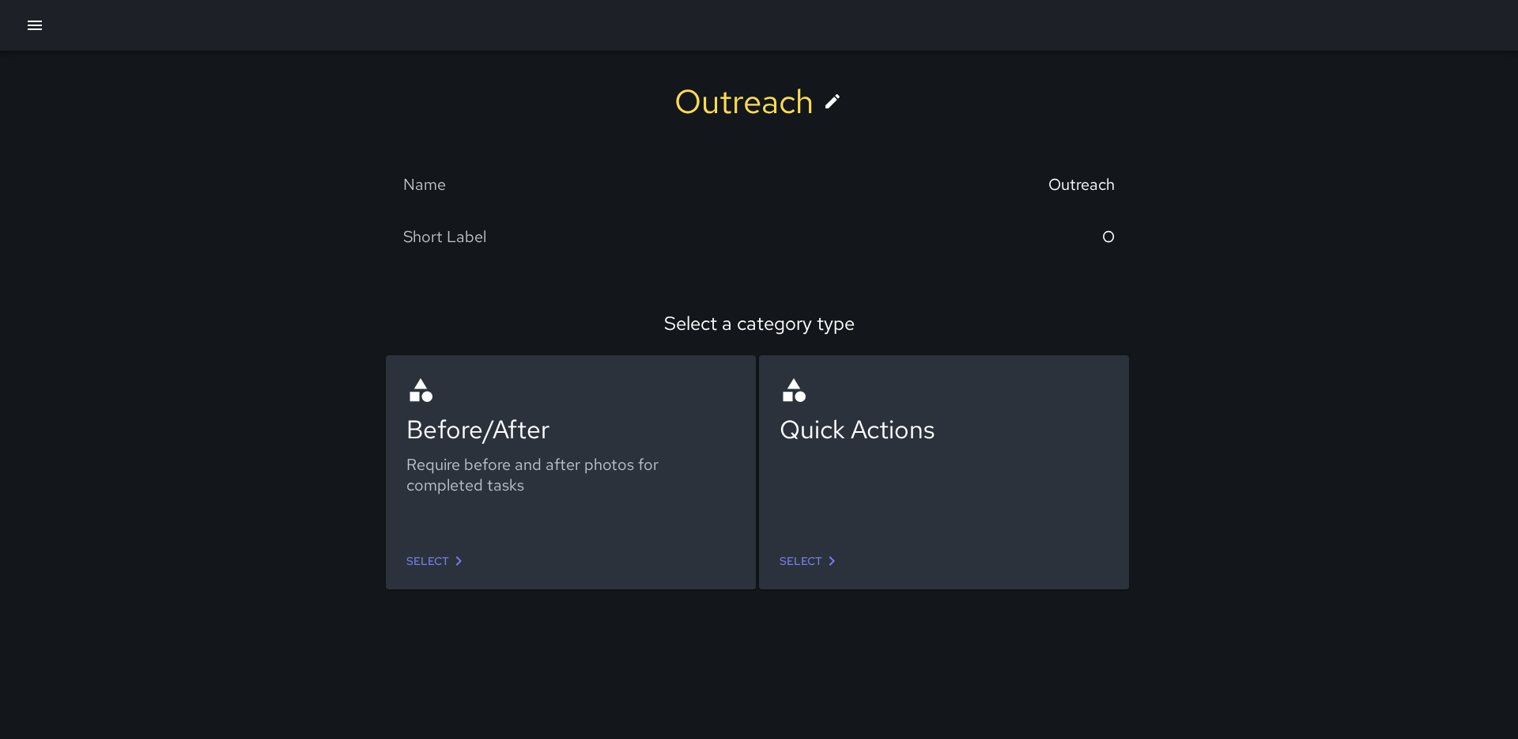
click at [812, 565] on link "Select" at bounding box center [810, 560] width 74 height 29
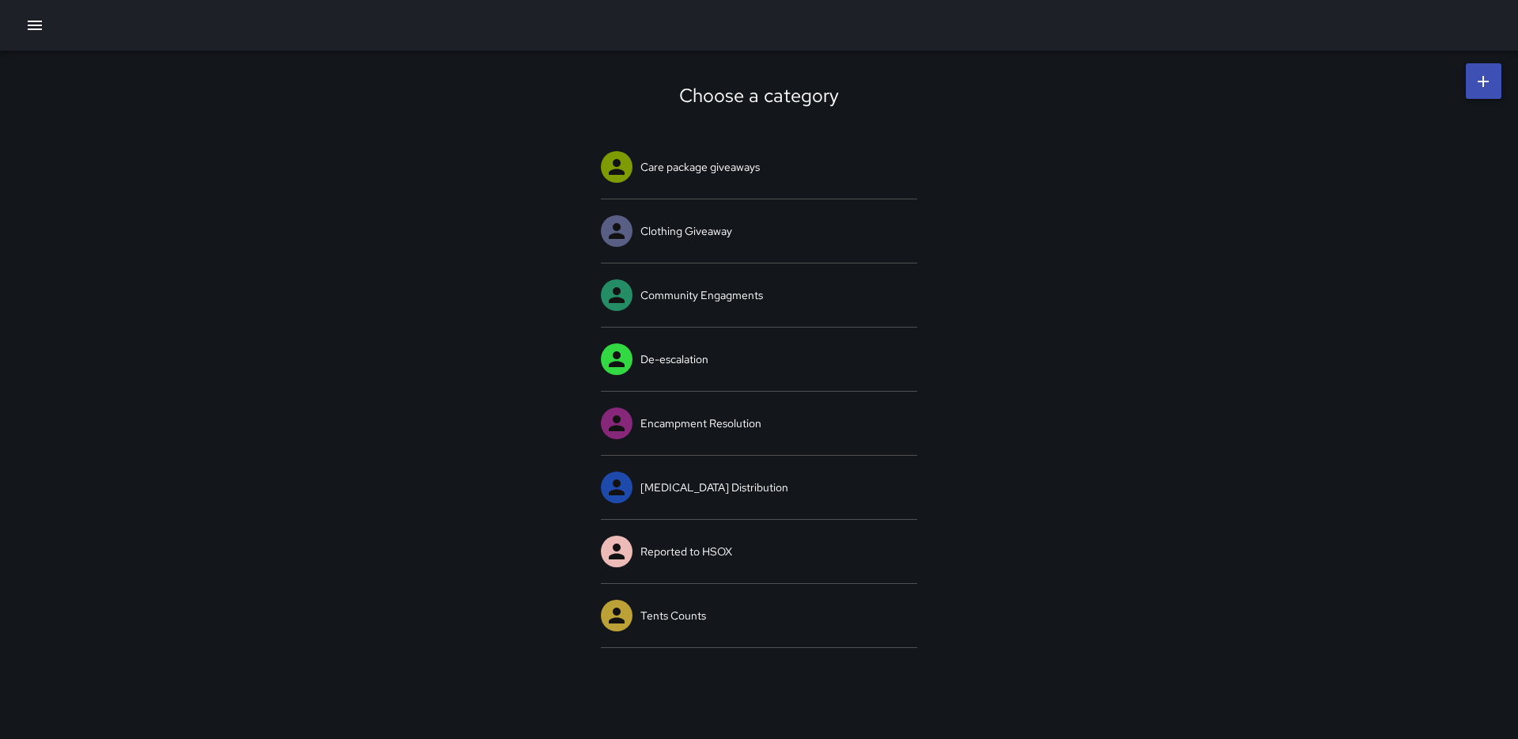
click at [358, 332] on div "Choose a category Care package giveaways Clothing Giveaway Community Engagments…" at bounding box center [759, 356] width 1518 height 610
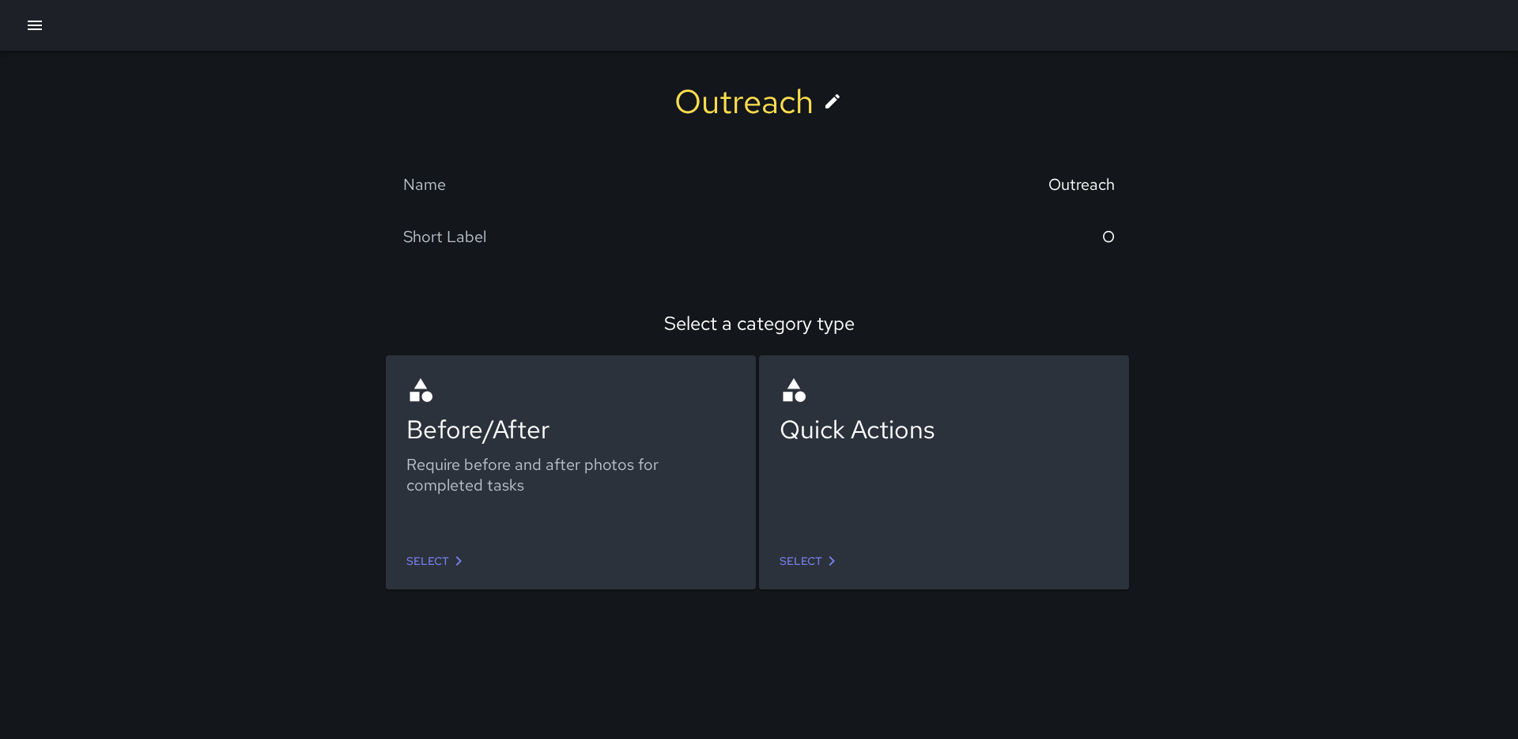
click at [433, 550] on link "Select" at bounding box center [437, 560] width 74 height 29
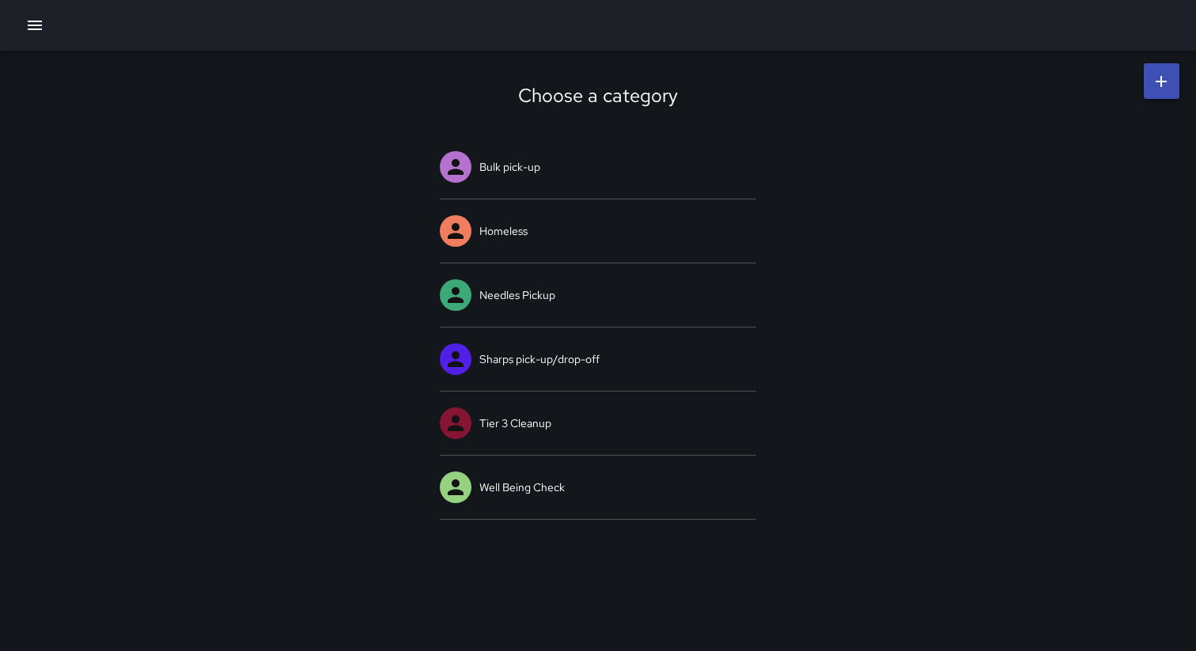
click at [211, 147] on div "Choose a category Bulk pick-up Homeless Needles Pickup Sharps pick-up/drop-off …" at bounding box center [598, 292] width 1196 height 482
